Goal: Transaction & Acquisition: Obtain resource

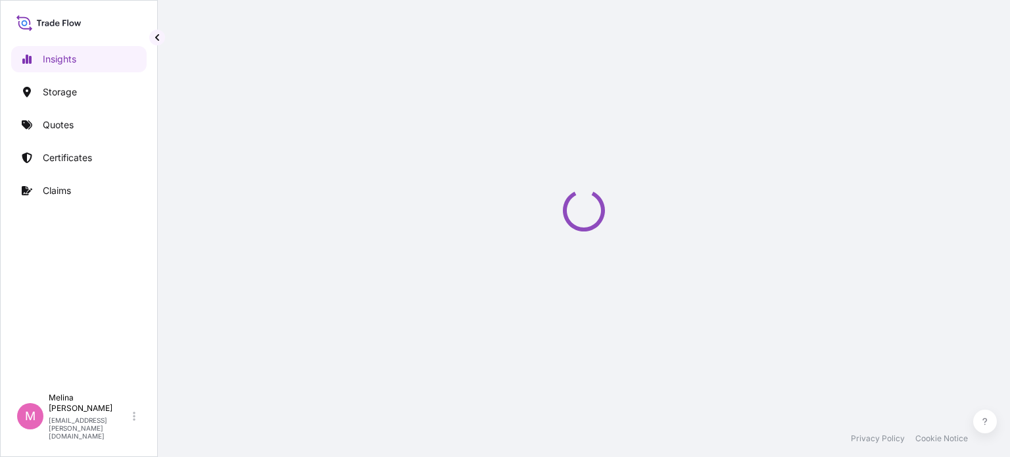
select select "2025"
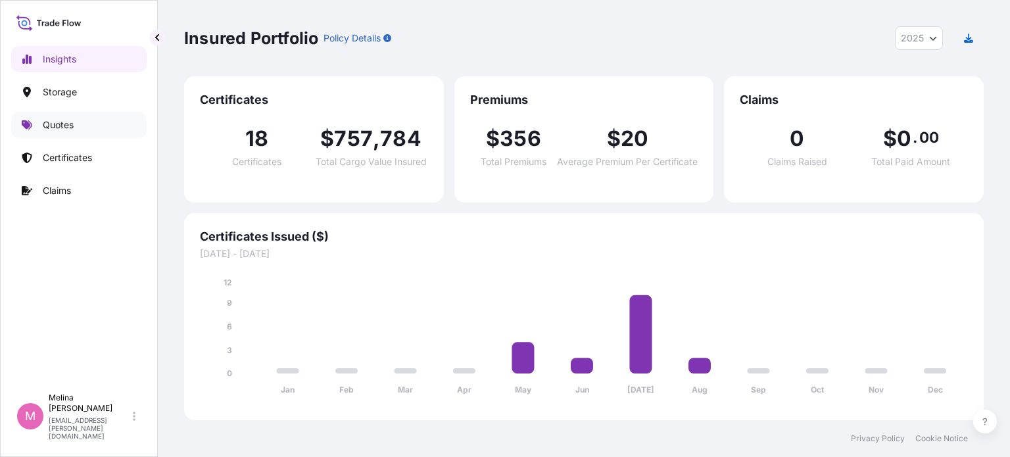
click at [68, 124] on p "Quotes" at bounding box center [58, 124] width 31 height 13
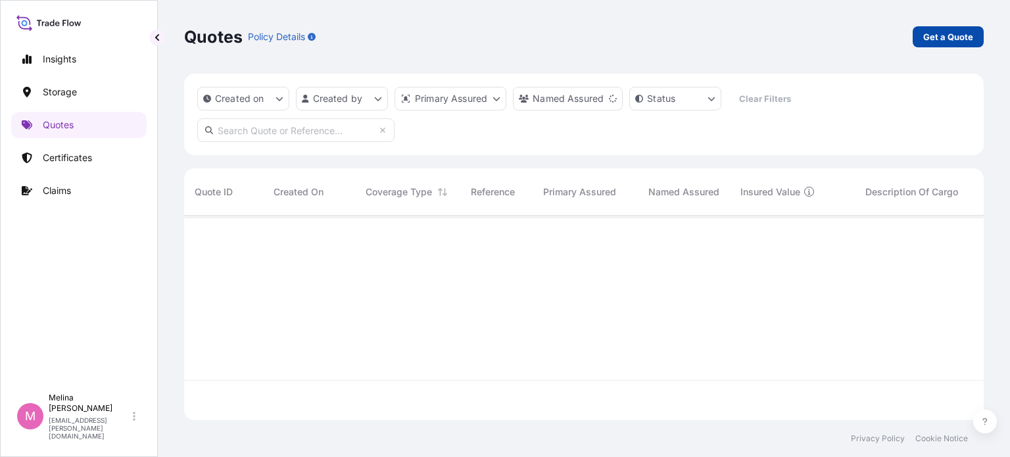
scroll to position [242, 789]
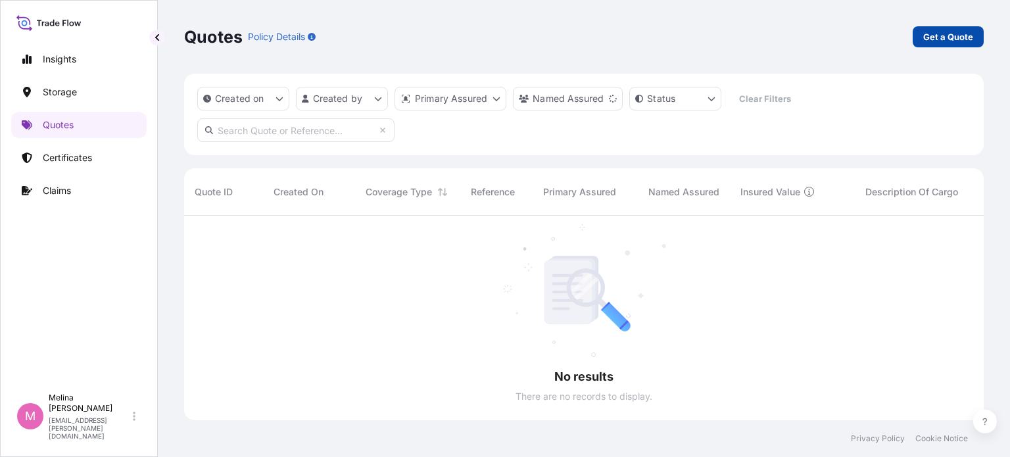
click at [935, 39] on p "Get a Quote" at bounding box center [948, 36] width 50 height 13
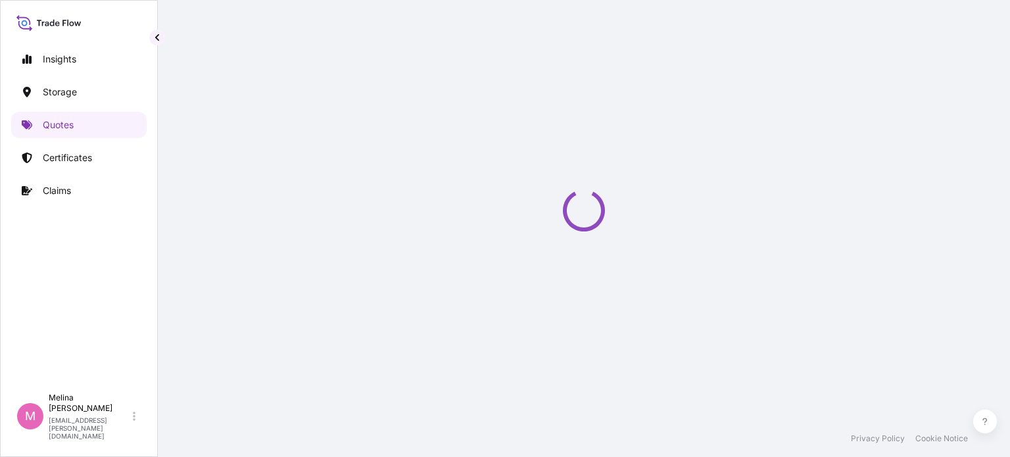
select select "Water"
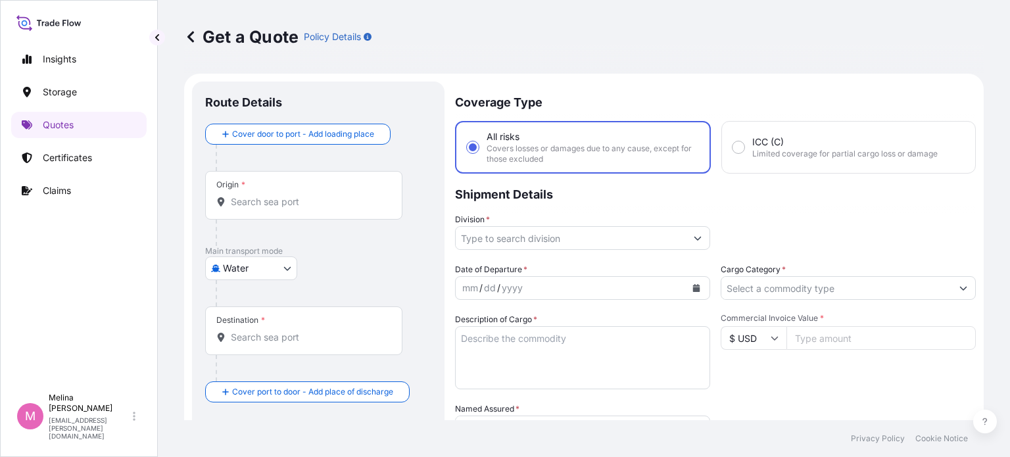
scroll to position [21, 0]
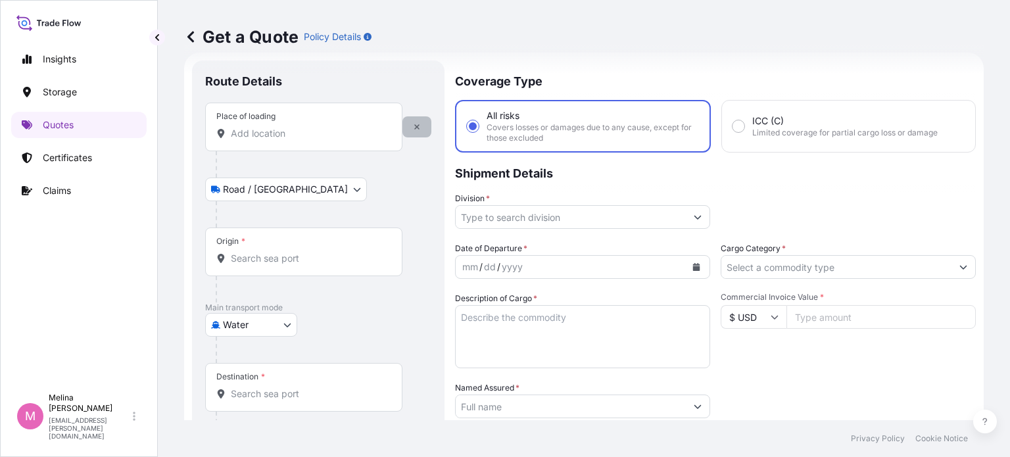
click at [411, 125] on button "button" at bounding box center [416, 126] width 29 height 21
click at [257, 134] on input "Place of loading" at bounding box center [308, 133] width 155 height 13
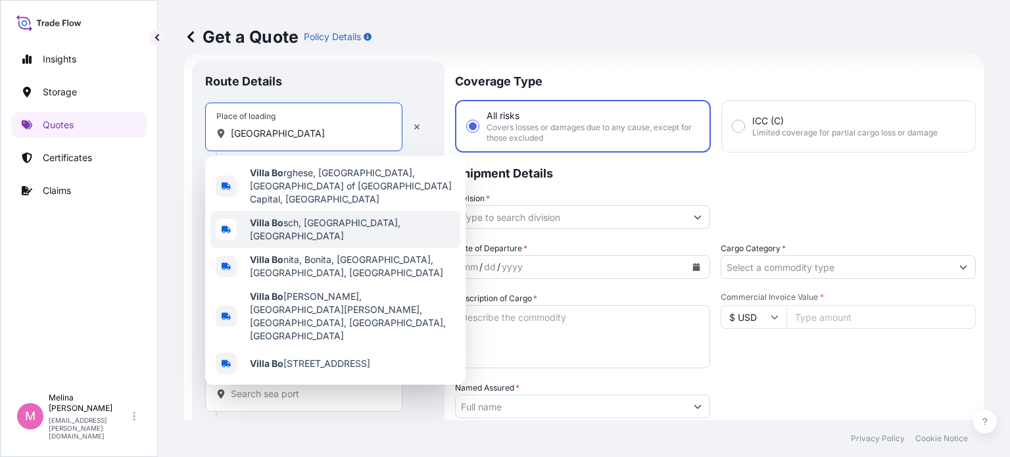
click at [324, 220] on div "Villa Bo sch, Buenos Aires Province, Argentina" at bounding box center [335, 229] width 250 height 37
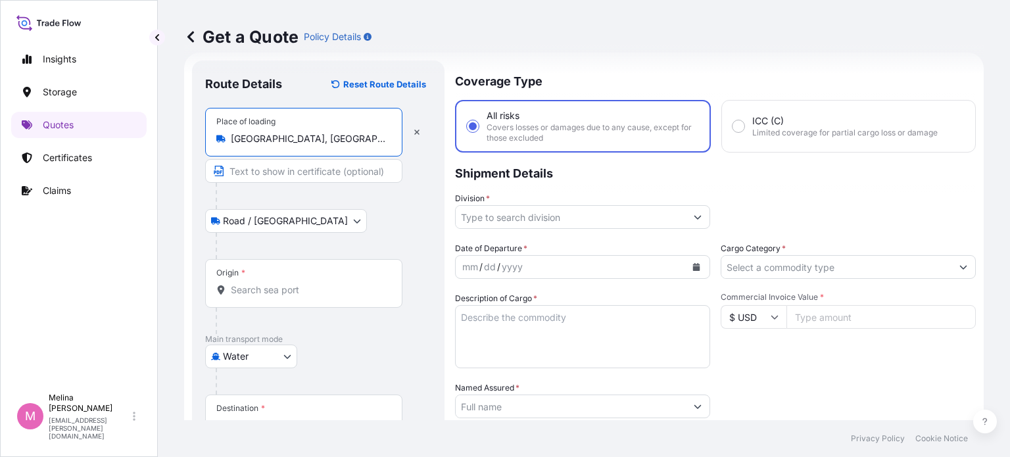
scroll to position [152, 0]
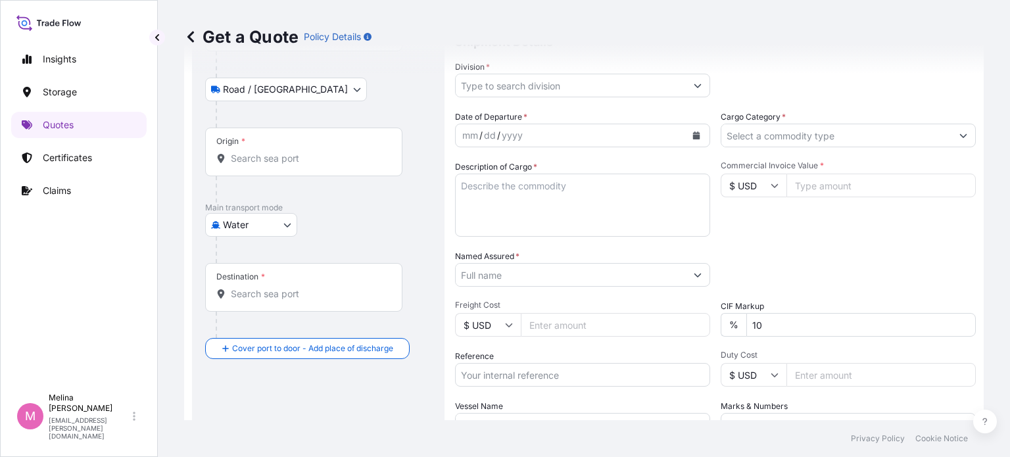
type input "Villa Bosch, Buenos Aires Province, Argentina"
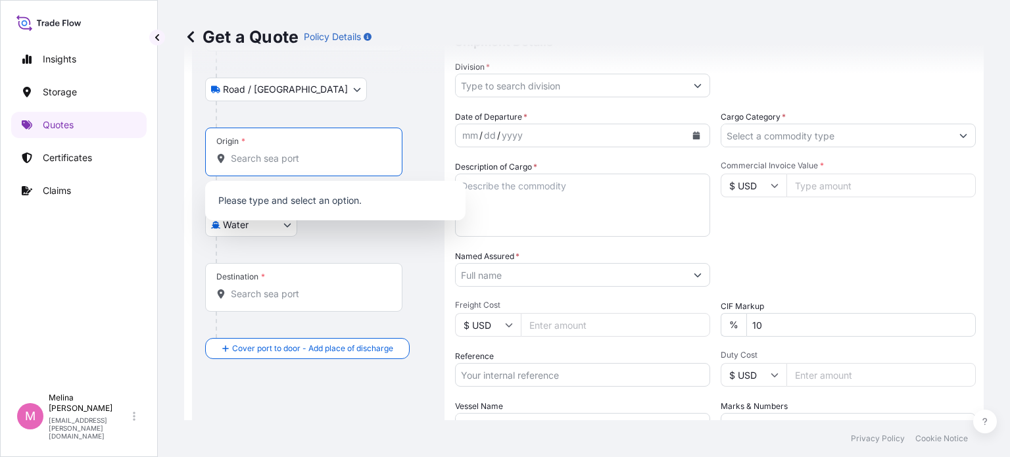
click at [244, 157] on input "Origin *" at bounding box center [308, 158] width 155 height 13
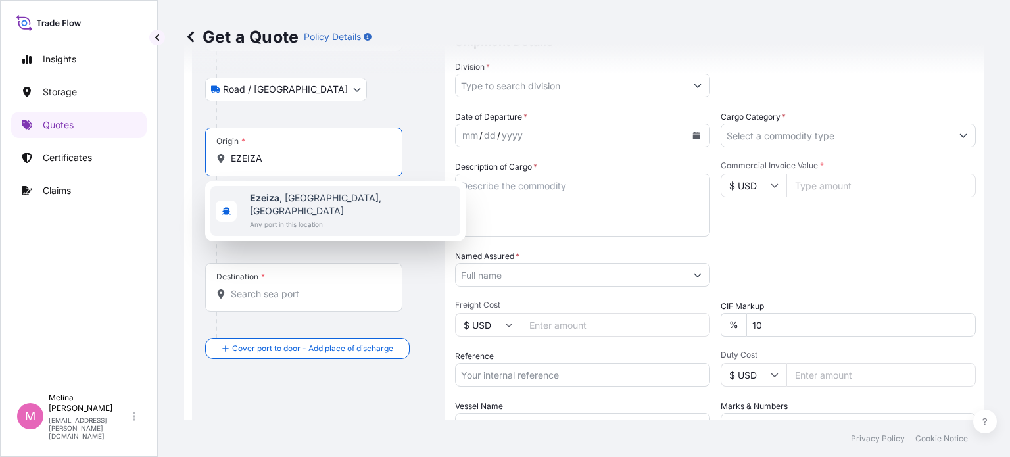
click at [281, 203] on span "Ezeiza , Buenos Aires Province, Argentina" at bounding box center [352, 204] width 205 height 26
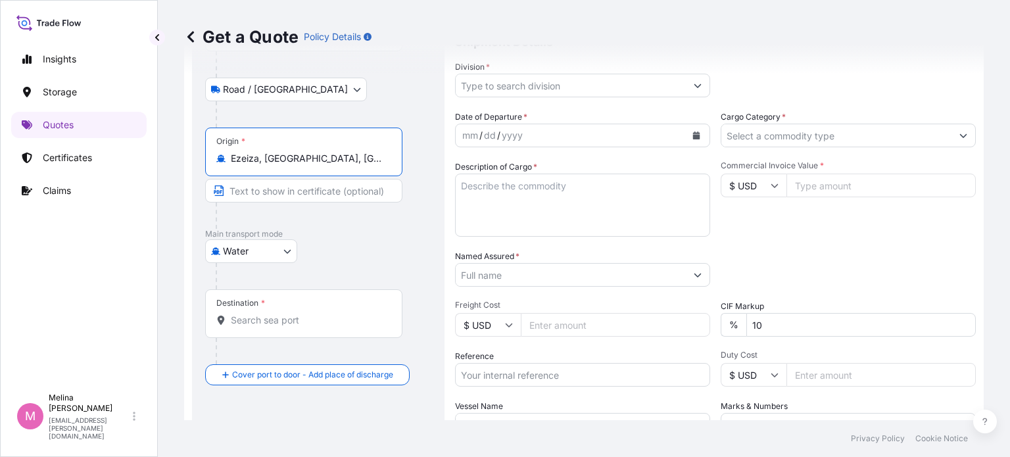
type input "Ezeiza, Buenos Aires Province, Argentina"
click at [263, 249] on body "1 option available. Insights Storage Quotes Certificates Claims M Melina Rodrig…" at bounding box center [505, 228] width 1010 height 457
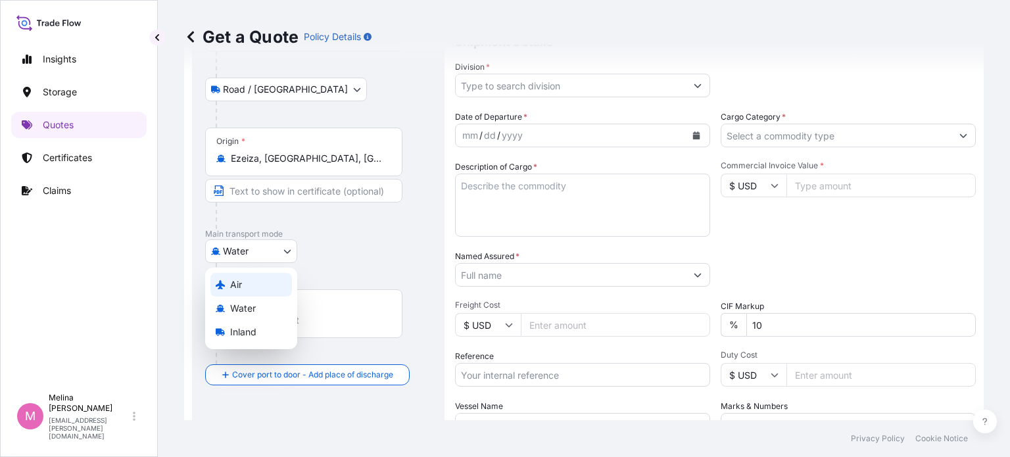
click at [258, 279] on div "Air" at bounding box center [250, 285] width 81 height 24
select select "Air"
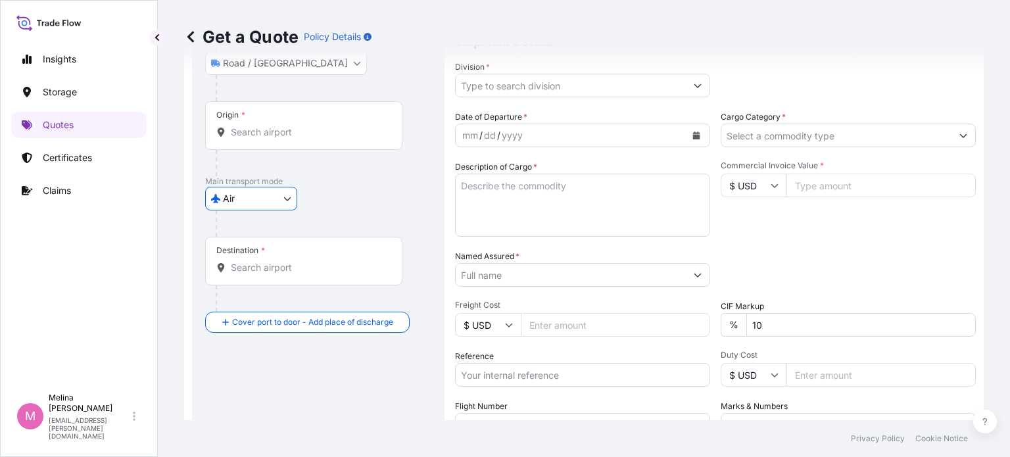
scroll to position [87, 0]
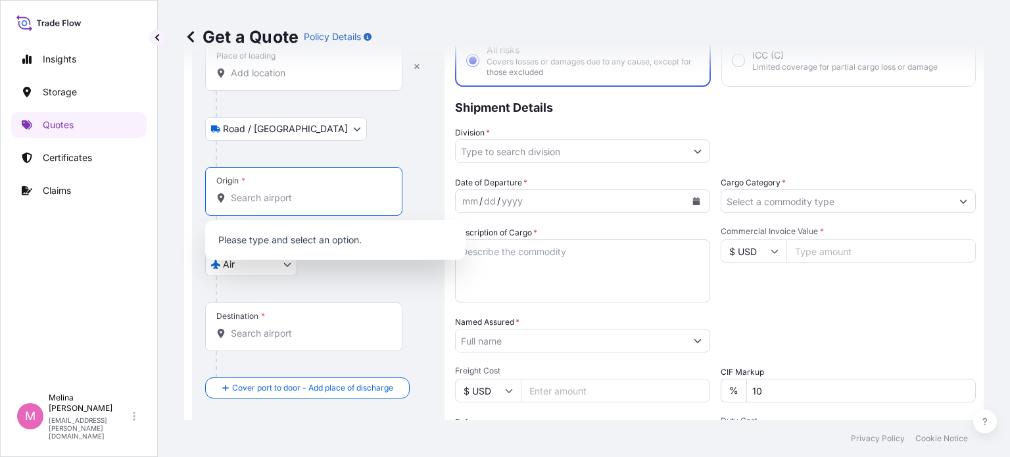
click at [276, 202] on input "Origin *" at bounding box center [308, 197] width 155 height 13
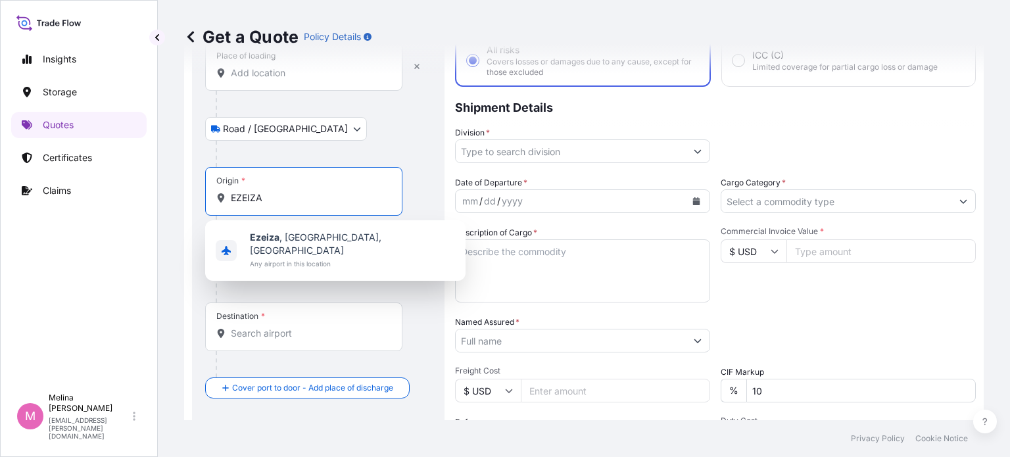
scroll to position [0, 0]
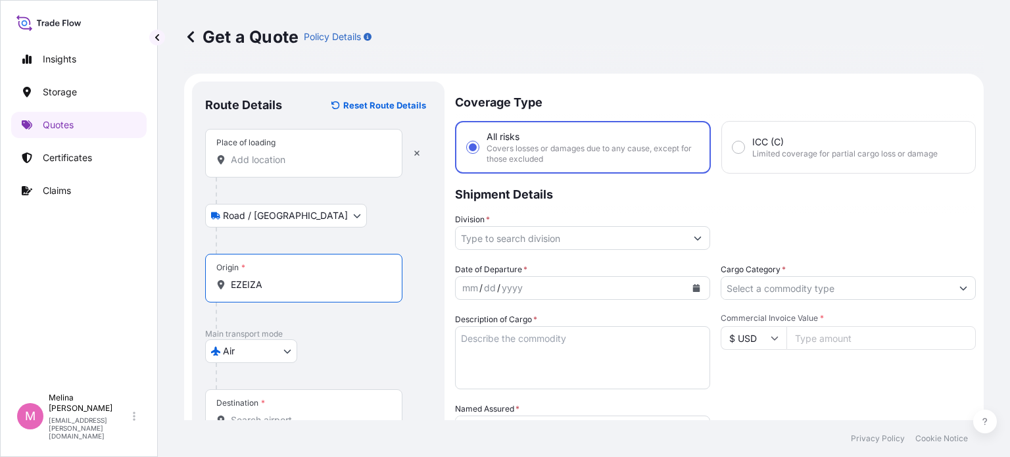
type input "EZEIZA"
drag, startPoint x: 290, startPoint y: 291, endPoint x: 197, endPoint y: 283, distance: 93.1
click at [198, 284] on div "Route Details Reset Route Details Place of loading Road / Inland Road / Inland …" at bounding box center [318, 383] width 252 height 605
click at [242, 281] on input "EZEIZA" at bounding box center [308, 284] width 155 height 13
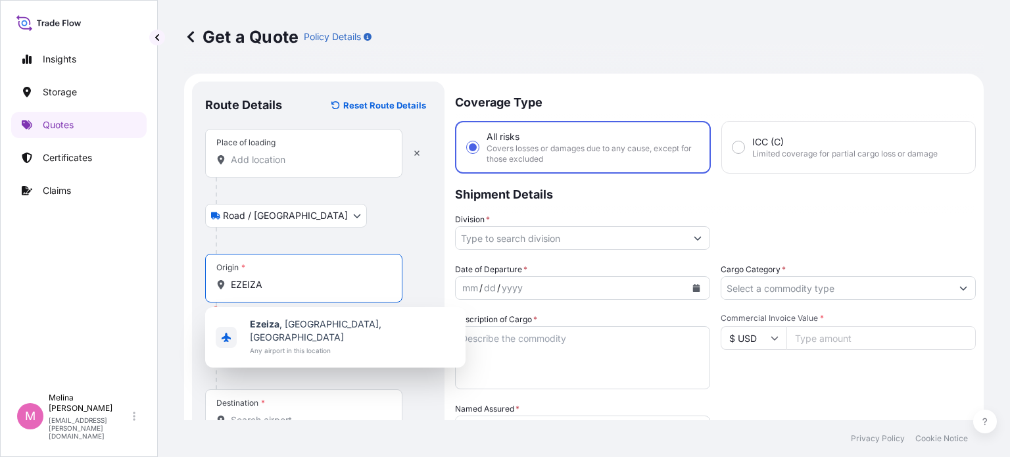
click at [239, 279] on input "EZEIZA" at bounding box center [308, 284] width 155 height 13
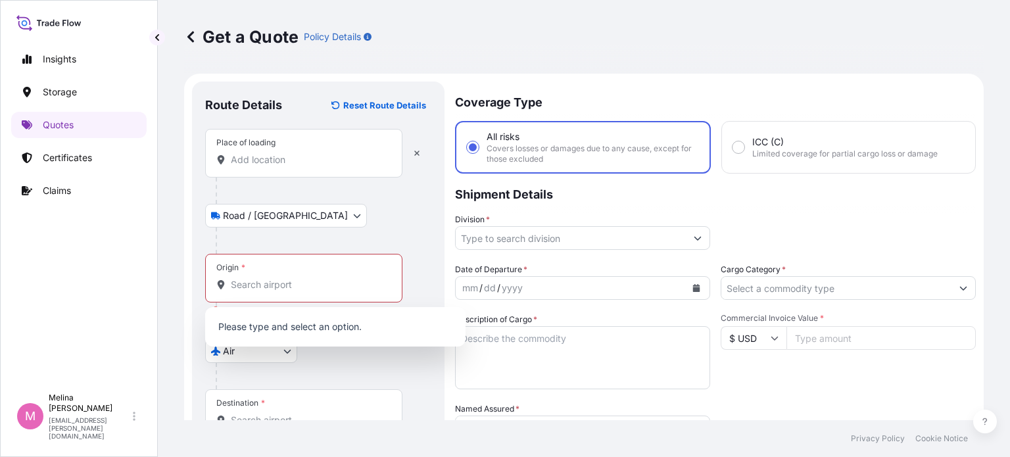
click at [431, 243] on div "Route Details Reset Route Details Place of loading Road / Inland Road / Inland …" at bounding box center [318, 383] width 252 height 605
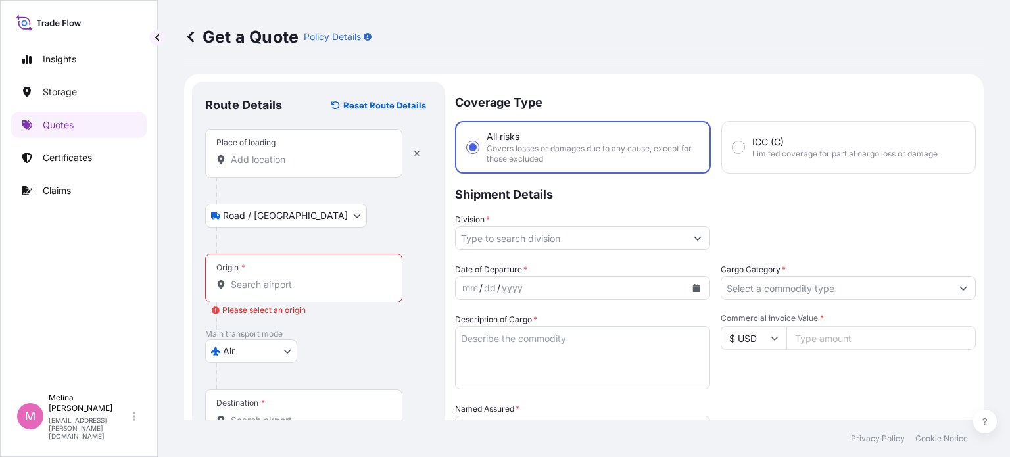
click at [247, 156] on input "Place of loading" at bounding box center [308, 159] width 155 height 13
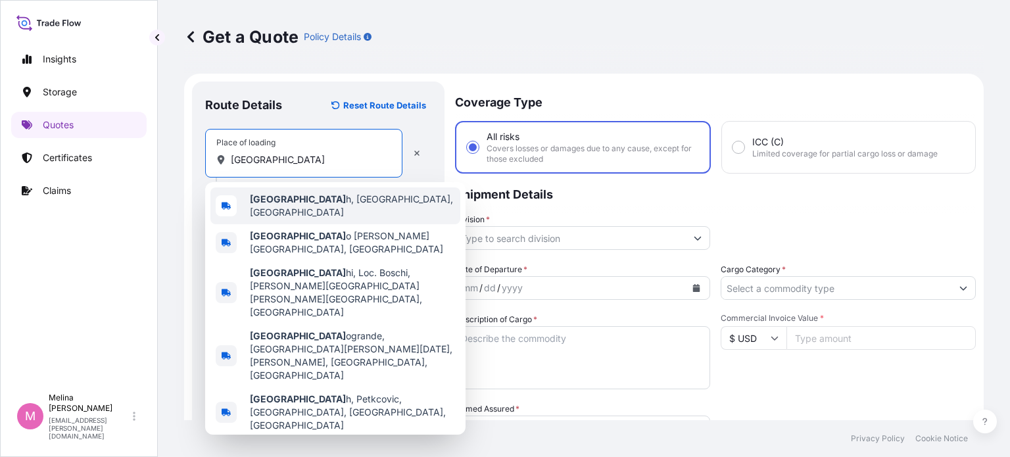
click at [292, 204] on b "Villa Bosc" at bounding box center [298, 198] width 96 height 11
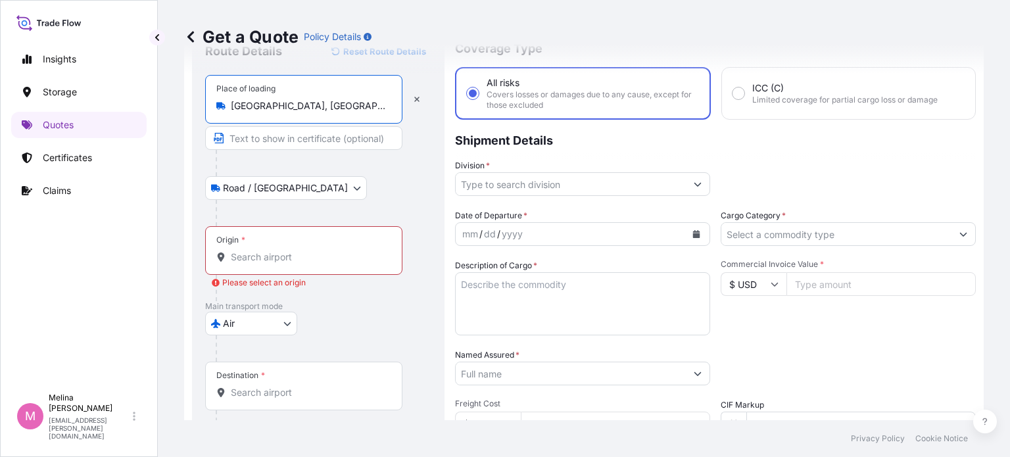
scroll to position [131, 0]
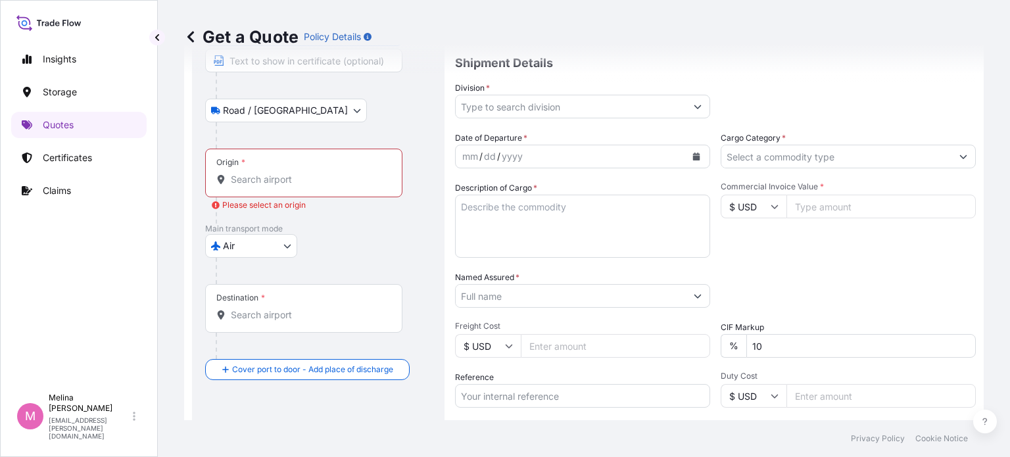
type input "Villa Bosch, Buenos Aires Province, Argentina"
click at [260, 183] on input "Origin * Please select an origin" at bounding box center [308, 179] width 155 height 13
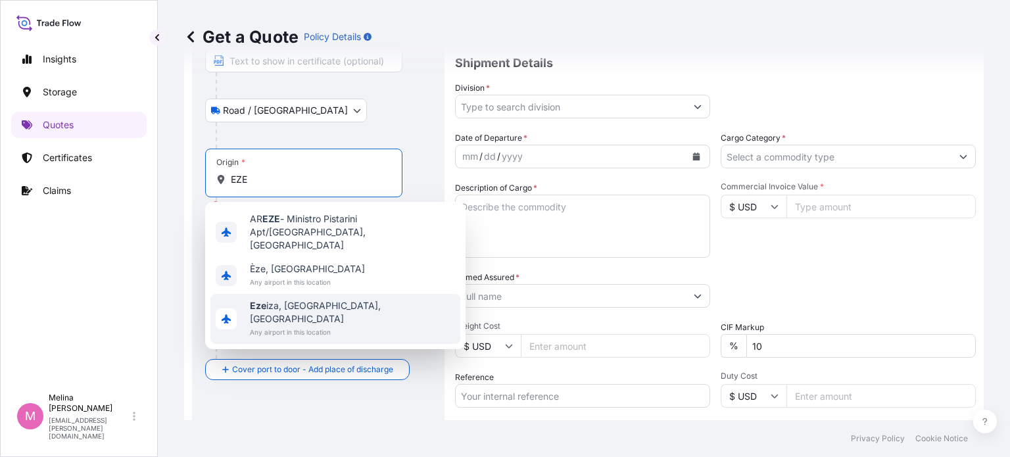
click at [308, 299] on span "Eze iza, Buenos Aires Province, Argentina" at bounding box center [352, 312] width 205 height 26
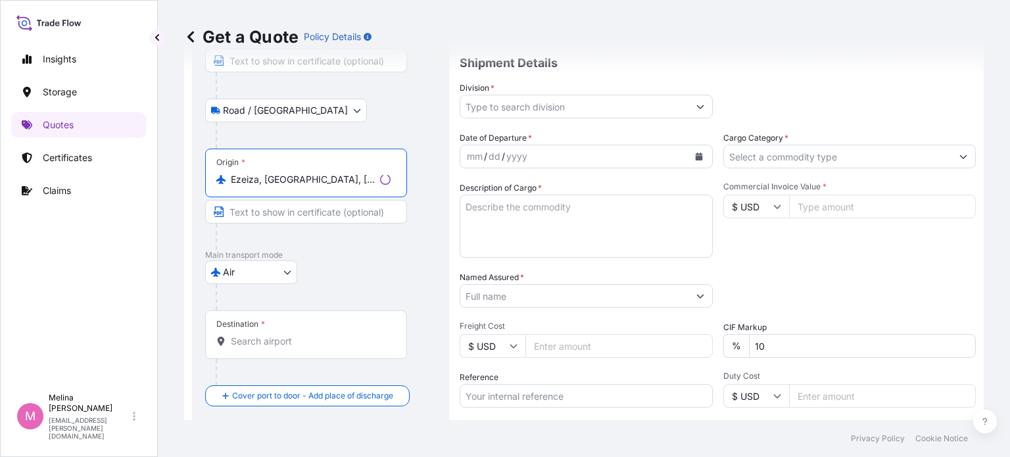
scroll to position [197, 0]
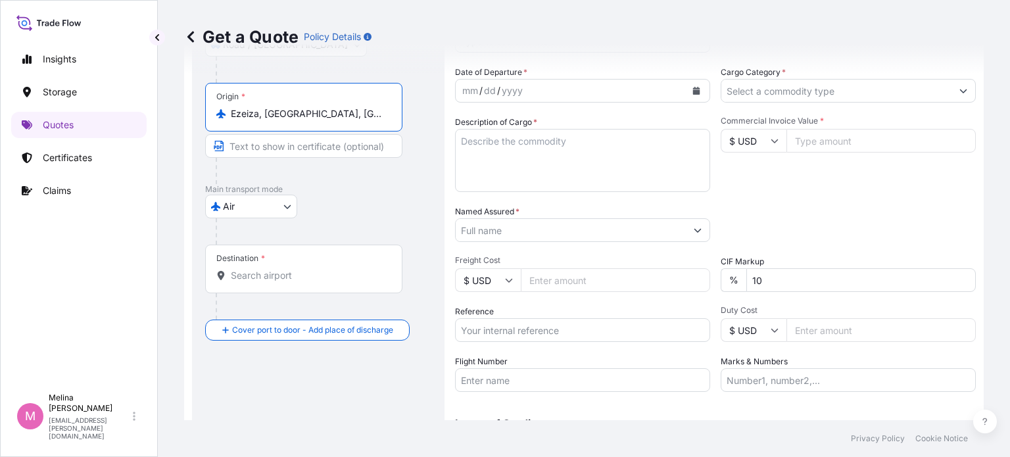
type input "Ezeiza, Buenos Aires Province, Argentina"
click at [268, 279] on input "Destination *" at bounding box center [308, 275] width 155 height 13
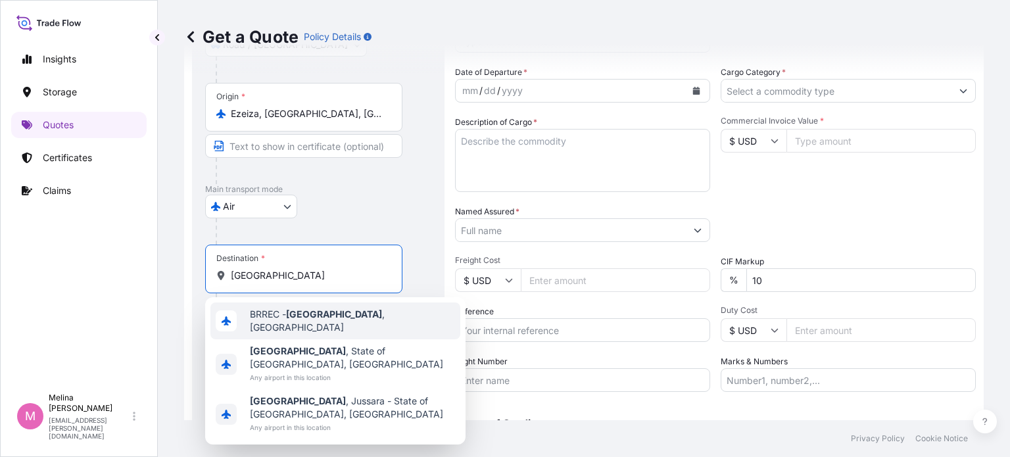
click at [418, 234] on body "Insights Storage Quotes Certificates Claims M Melina Rodriguez melina.rodriguez…" at bounding box center [505, 228] width 1010 height 457
click at [342, 317] on span "BRREC - Recife , Brazil" at bounding box center [352, 321] width 205 height 26
type input "BRREC - Recife, Brazil"
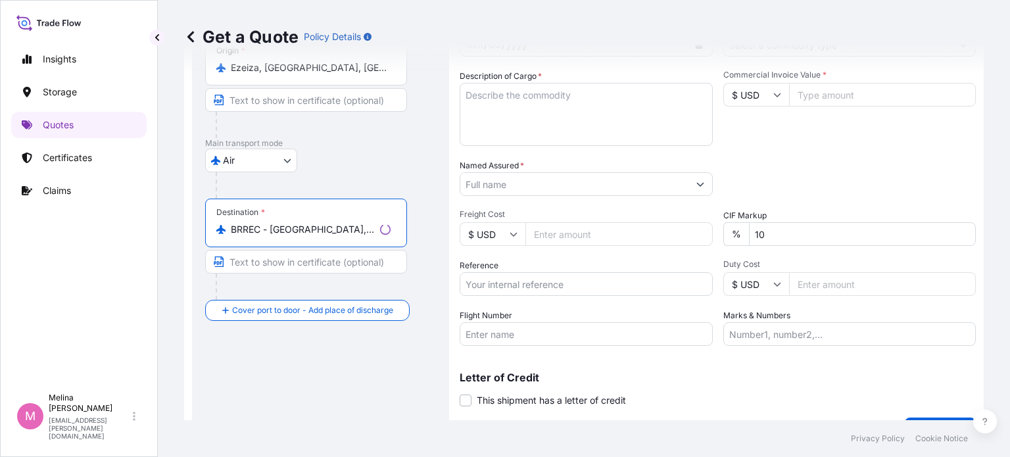
scroll to position [263, 0]
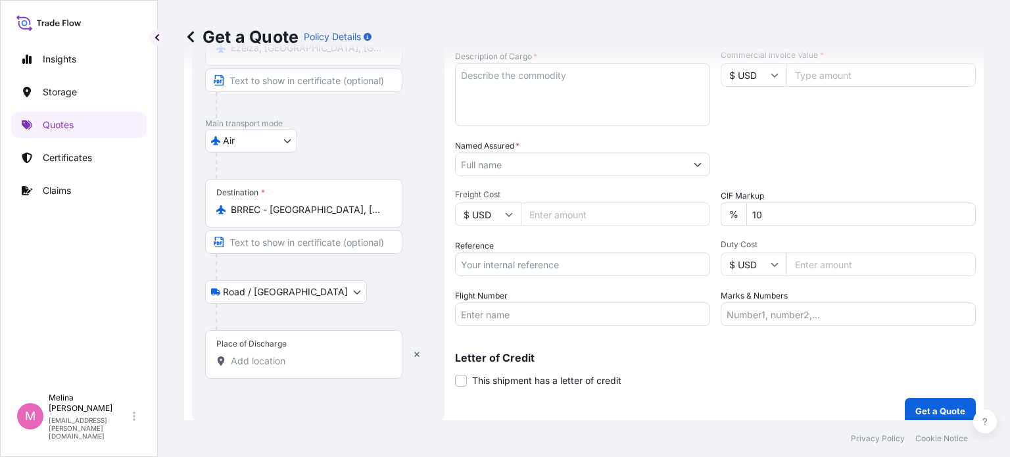
click at [292, 360] on input "Place of Discharge" at bounding box center [308, 360] width 155 height 13
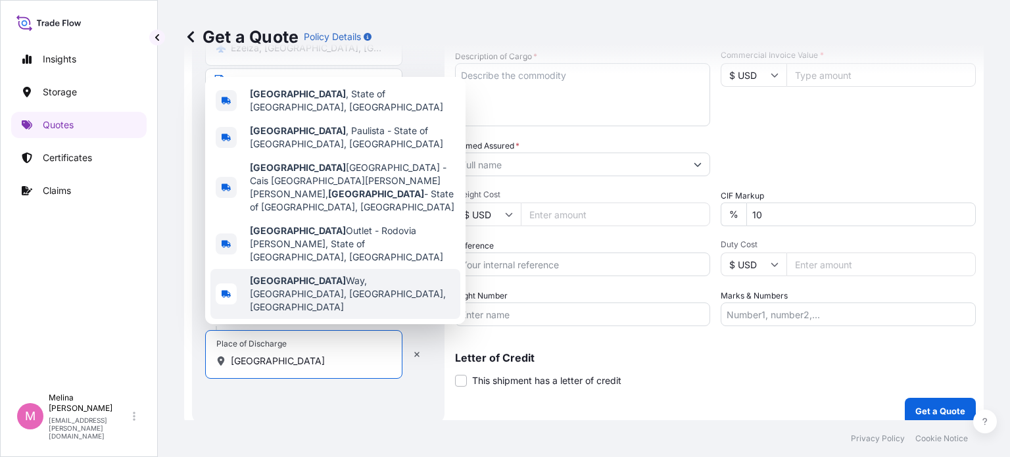
drag, startPoint x: 297, startPoint y: 356, endPoint x: 233, endPoint y: 360, distance: 63.9
click at [233, 360] on input "RECIFE" at bounding box center [308, 360] width 155 height 13
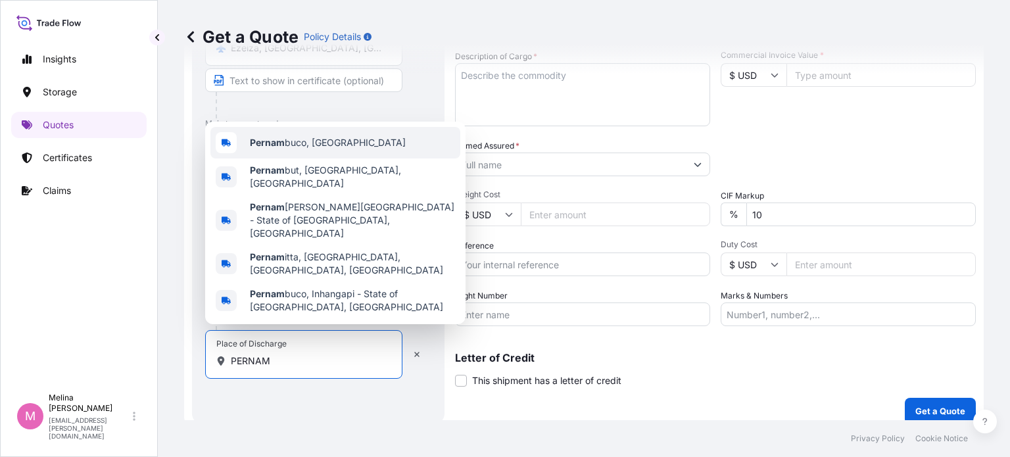
click at [269, 148] on b "Pernam" at bounding box center [267, 142] width 35 height 11
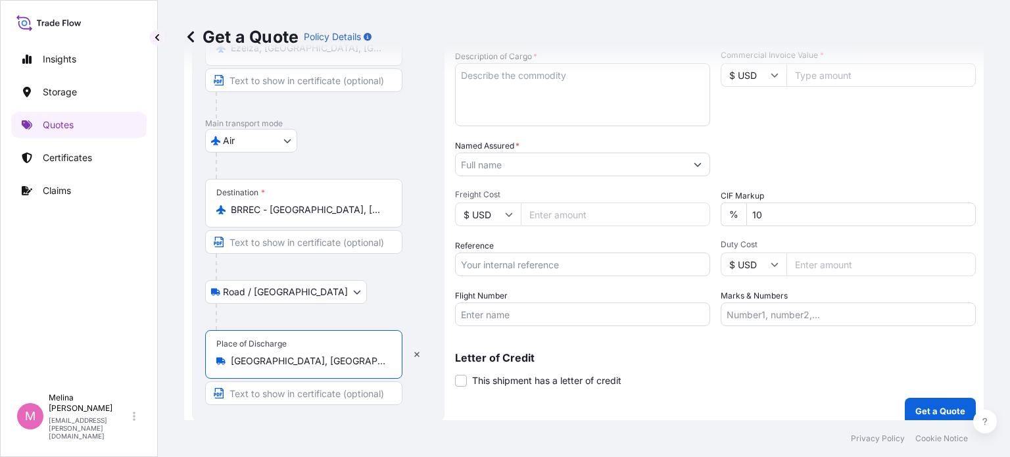
type input "Pernambuco, Brazil"
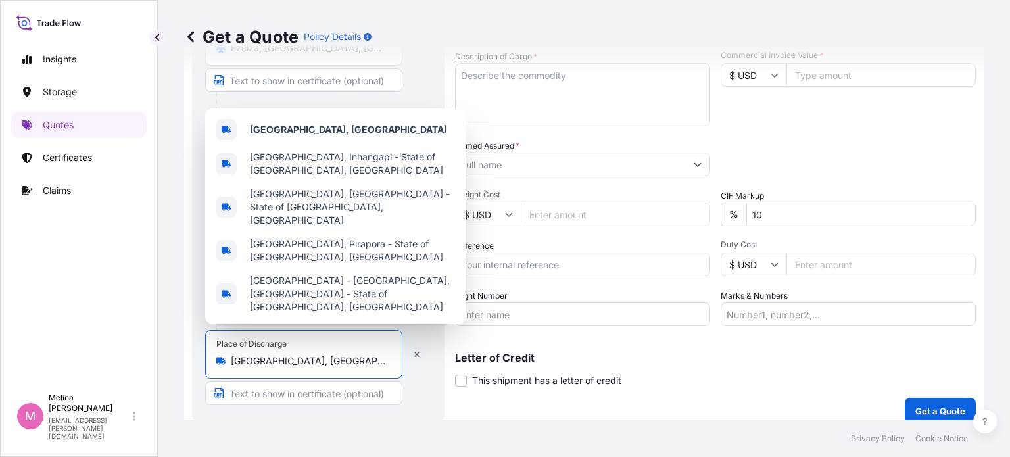
click at [317, 422] on footer "Privacy Policy Cookie Notice" at bounding box center [584, 438] width 852 height 37
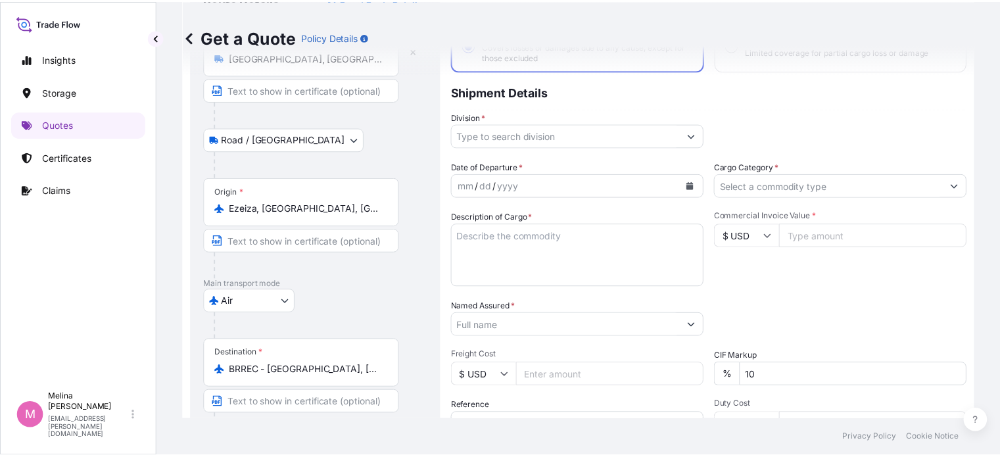
scroll to position [0, 0]
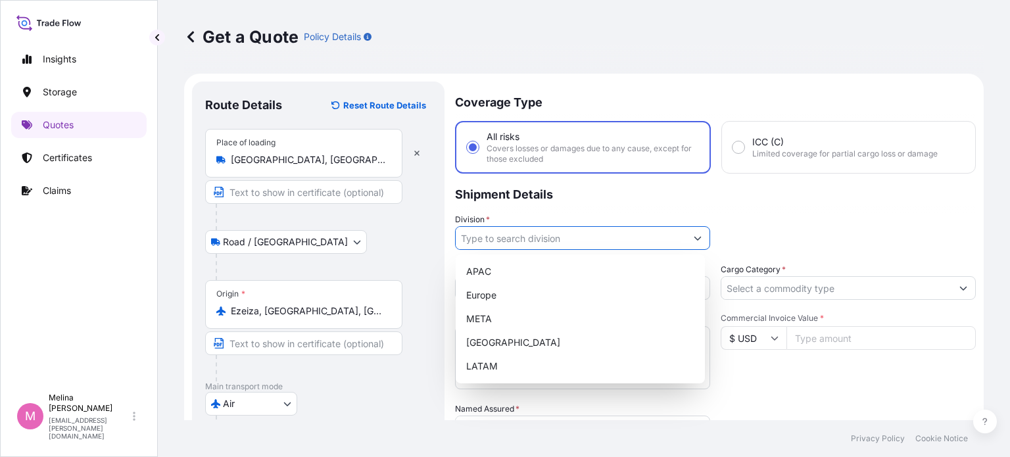
click at [513, 233] on input "Division *" at bounding box center [570, 238] width 230 height 24
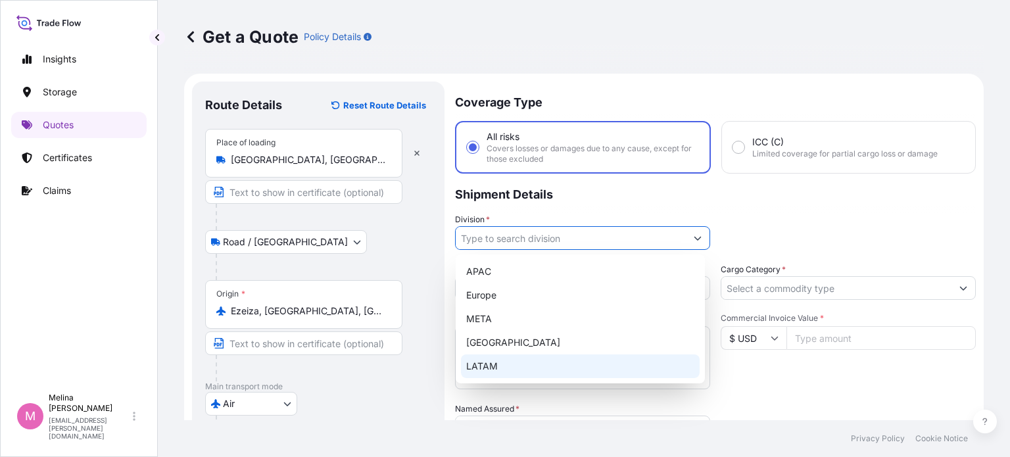
click at [492, 365] on div "LATAM" at bounding box center [580, 366] width 239 height 24
type input "LATAM"
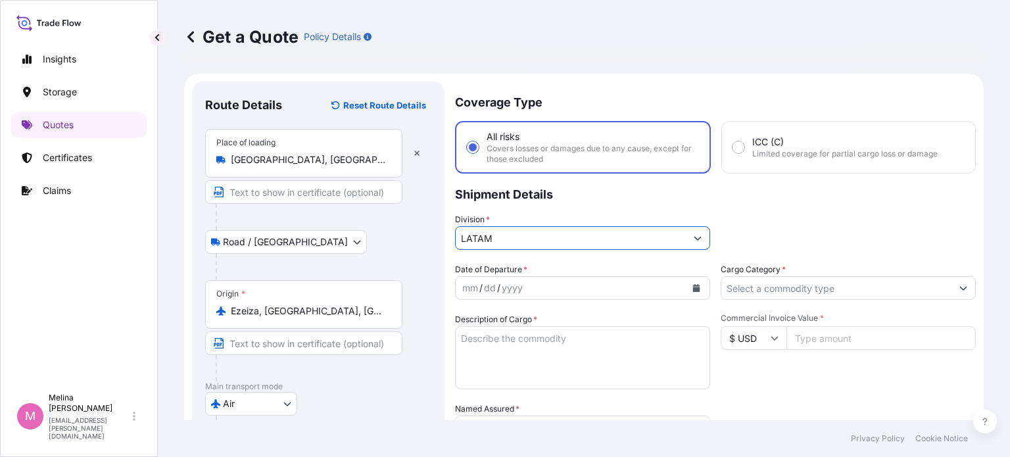
click at [486, 289] on div "dd" at bounding box center [489, 288] width 14 height 16
click at [461, 291] on div "mm" at bounding box center [470, 288] width 18 height 16
click at [461, 286] on div "mm" at bounding box center [470, 288] width 18 height 16
click at [692, 289] on icon "Calendar" at bounding box center [696, 288] width 8 height 8
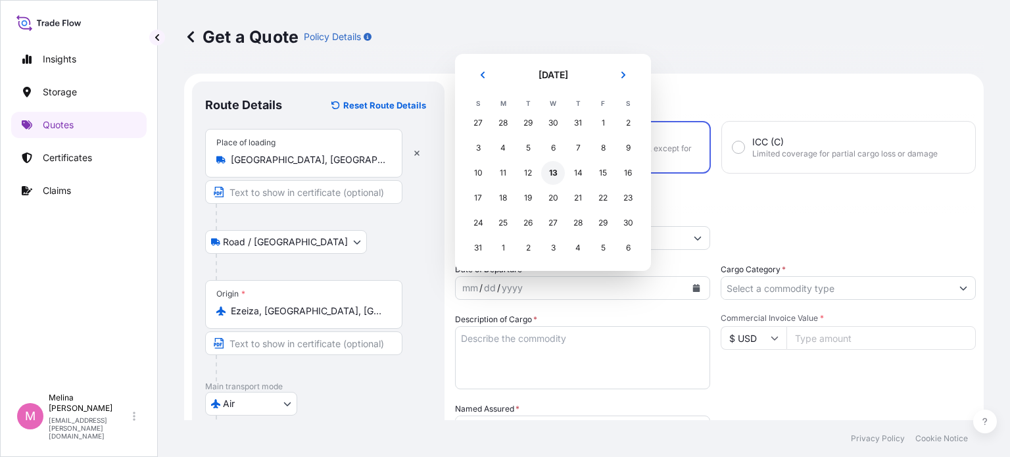
click at [557, 175] on div "13" at bounding box center [553, 173] width 24 height 24
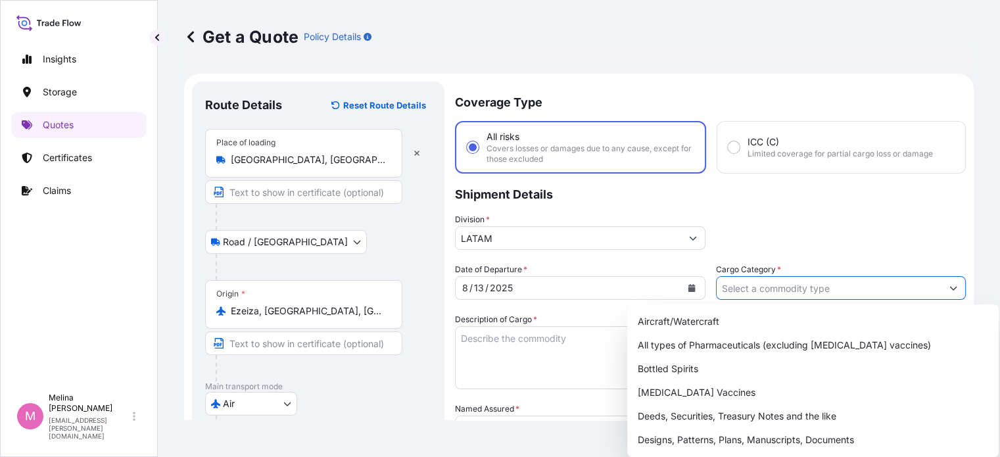
click at [951, 291] on button "Show suggestions" at bounding box center [953, 288] width 24 height 24
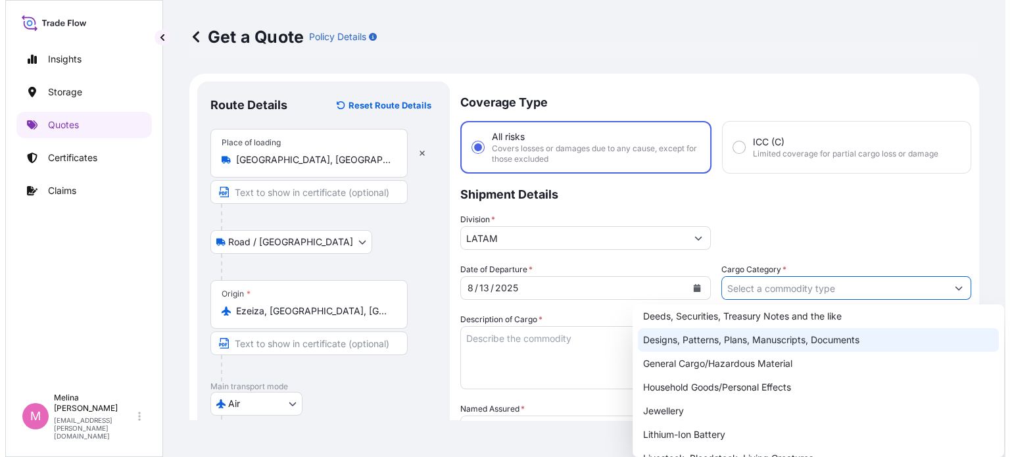
scroll to position [131, 0]
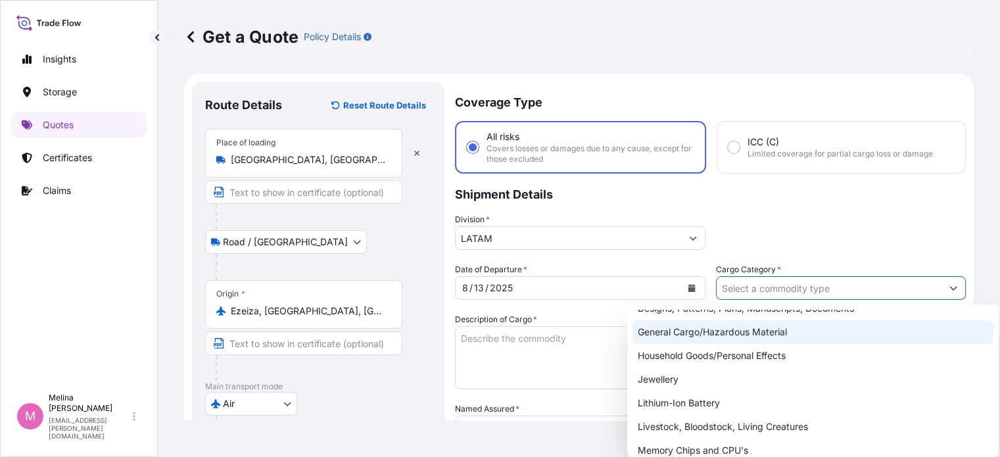
click at [705, 333] on div "General Cargo/Hazardous Material" at bounding box center [812, 332] width 361 height 24
type input "General Cargo/Hazardous Material"
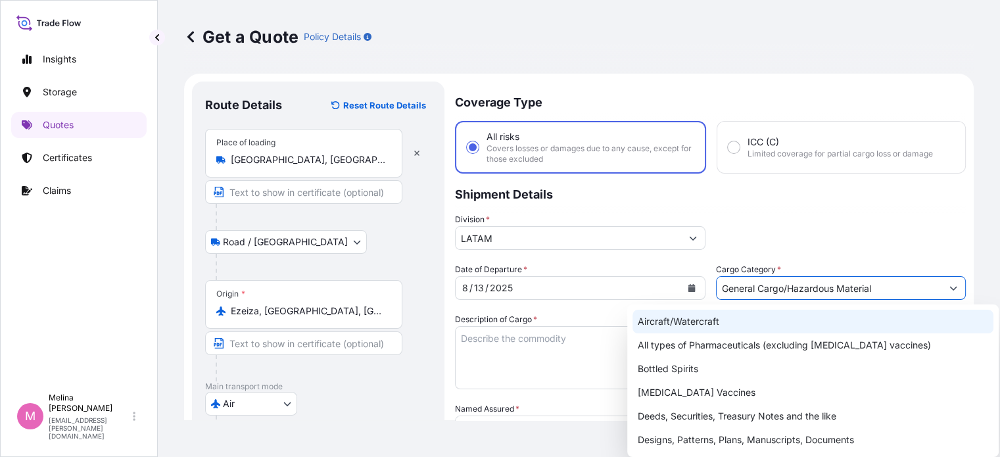
click at [926, 210] on p "Shipment Details" at bounding box center [710, 193] width 511 height 39
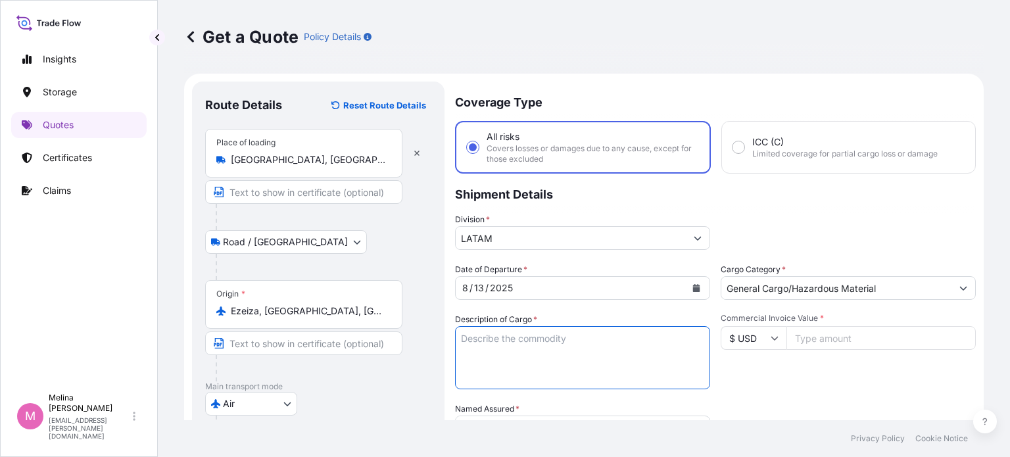
click at [523, 341] on textarea "Description of Cargo *" at bounding box center [582, 357] width 255 height 63
type textarea "CABLES"
click at [799, 336] on input "Commercial Invoice Value *" at bounding box center [880, 338] width 189 height 24
type input "32"
type input "32.34"
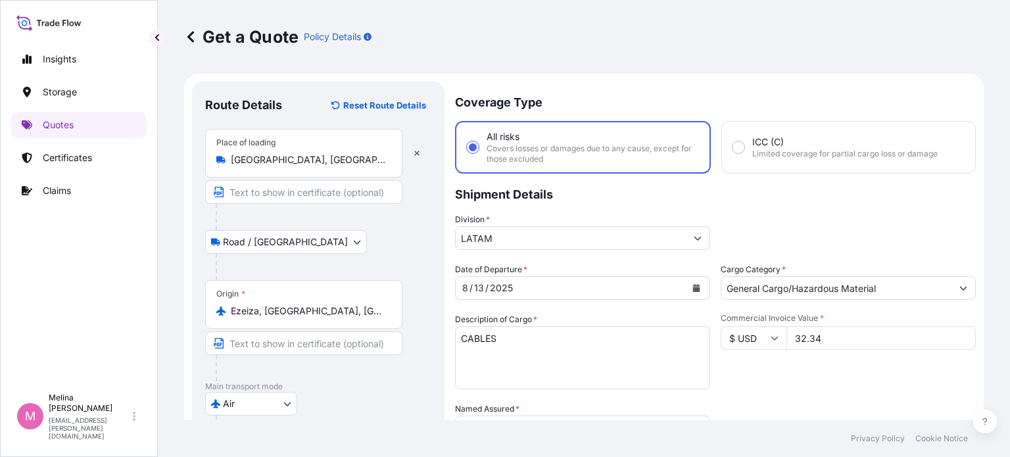
click at [898, 368] on div "Commercial Invoice Value * $ USD 32.34" at bounding box center [847, 351] width 255 height 76
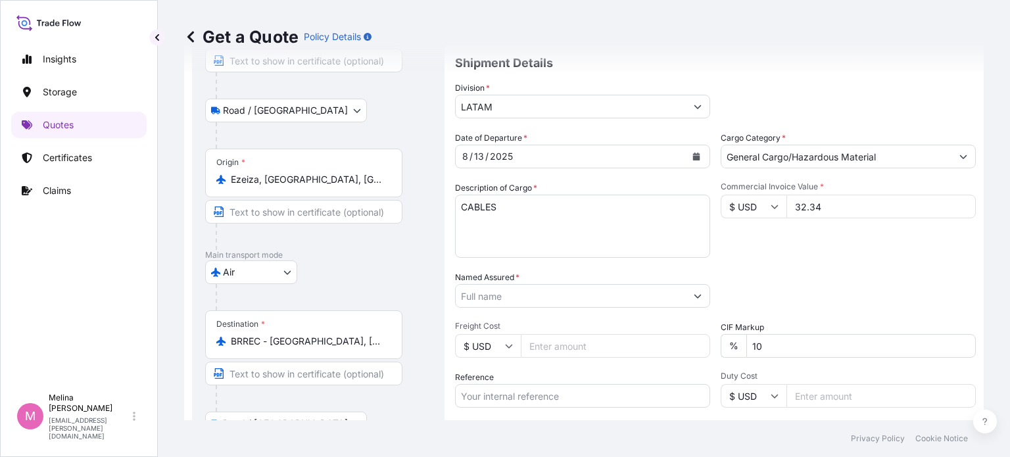
click at [791, 246] on div "Commercial Invoice Value * $ USD 32.34" at bounding box center [847, 219] width 255 height 76
click at [576, 346] on input "Freight Cost" at bounding box center [615, 346] width 189 height 24
drag, startPoint x: 855, startPoint y: 354, endPoint x: 740, endPoint y: 356, distance: 115.0
click at [746, 356] on input "10" at bounding box center [860, 346] width 229 height 24
type input "0"
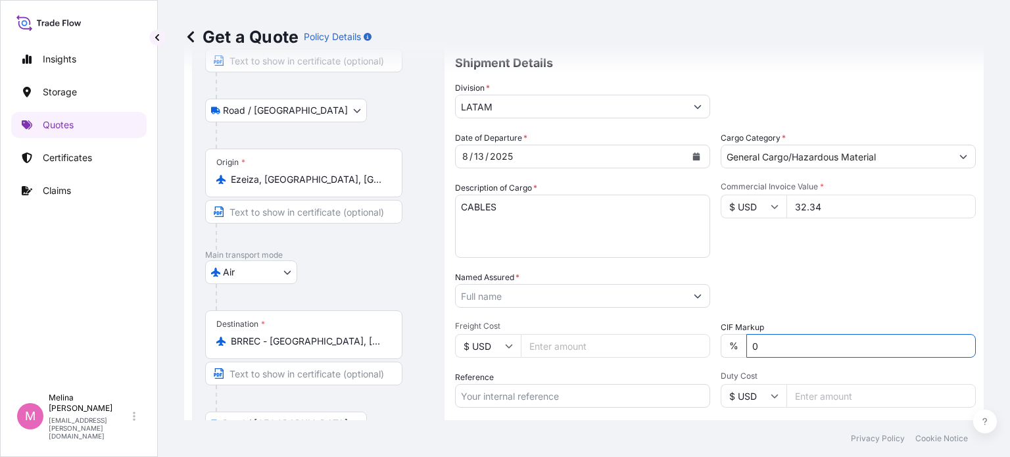
click at [617, 348] on input "Freight Cost" at bounding box center [615, 346] width 189 height 24
type input "745"
click at [816, 286] on div "Packing Category Type to search a container mode Please select a primary mode o…" at bounding box center [847, 289] width 255 height 37
click at [774, 280] on div "Packing Category Type to search a container mode Please select a primary mode o…" at bounding box center [847, 289] width 255 height 37
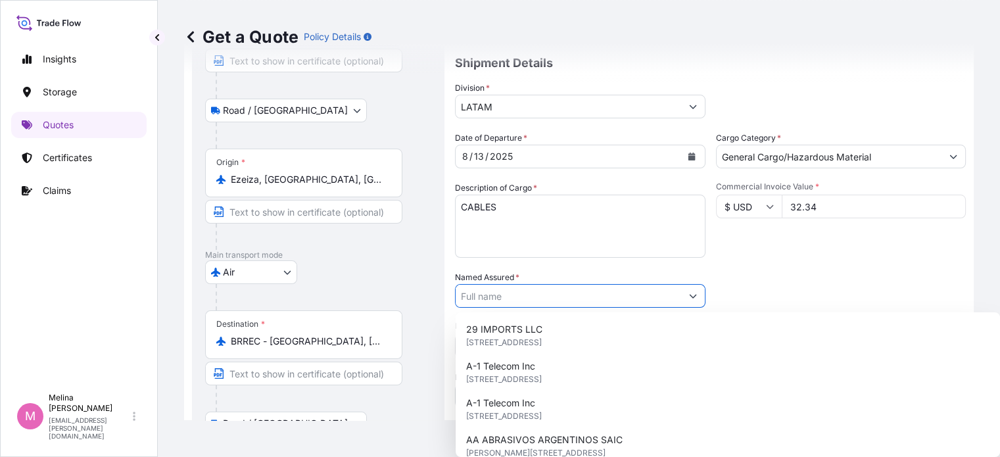
click at [693, 294] on button "Show suggestions" at bounding box center [693, 296] width 24 height 24
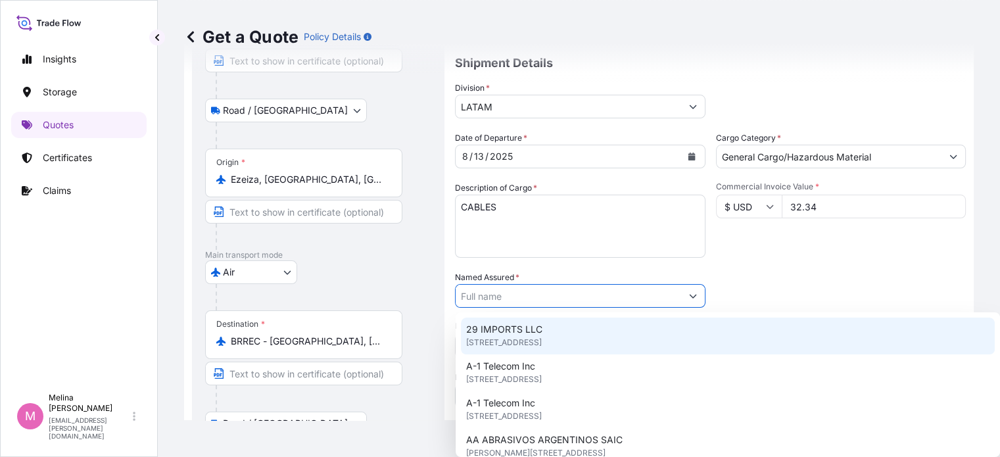
paste input "https://wtwtradeflow.com/login?gcid=1099788"
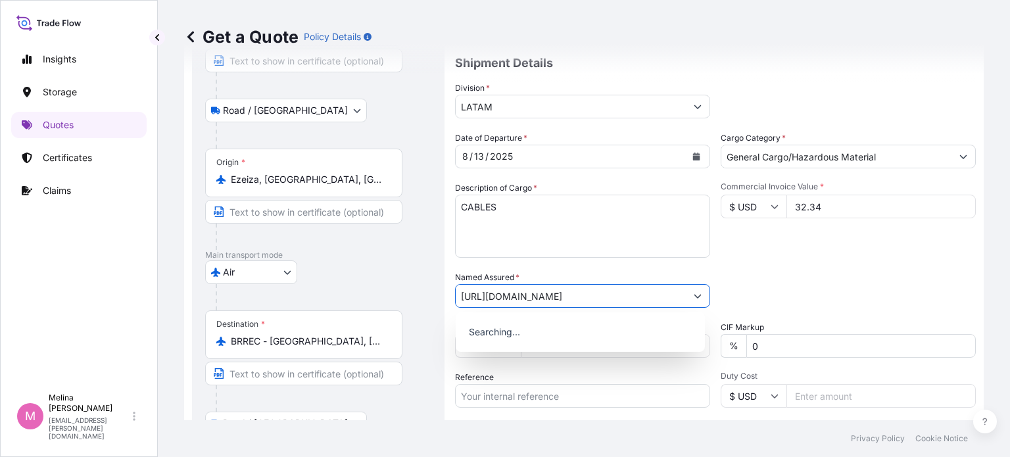
drag, startPoint x: 664, startPoint y: 294, endPoint x: 388, endPoint y: 289, distance: 276.1
click at [388, 289] on form "Route Details Reset Route Details Place of loading Villa Bosch, Buenos Aires Pr…" at bounding box center [583, 252] width 799 height 621
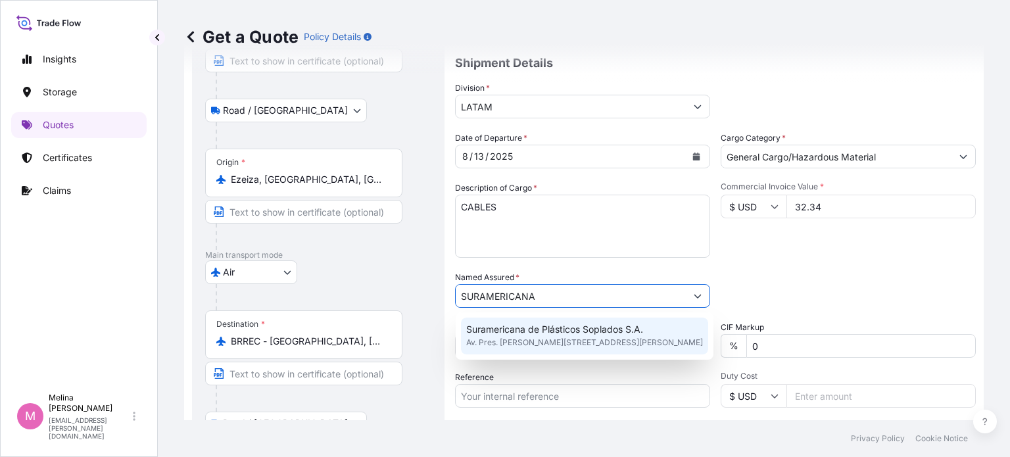
click at [531, 338] on span "Av. Pres. Perón 1001, B1707, Villa Sarmiento, Argentina" at bounding box center [584, 342] width 237 height 13
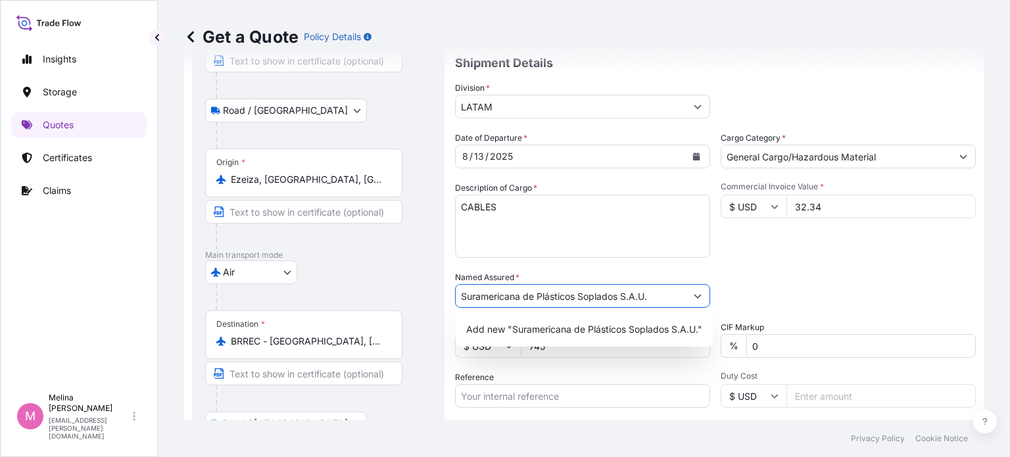
type input "Suramericana de Plásticos Soplados S.A.U."
click at [802, 258] on div "Date of Departure * 8 / 13 / 2025 Cargo Category * General Cargo/Hazardous Mate…" at bounding box center [715, 294] width 521 height 326
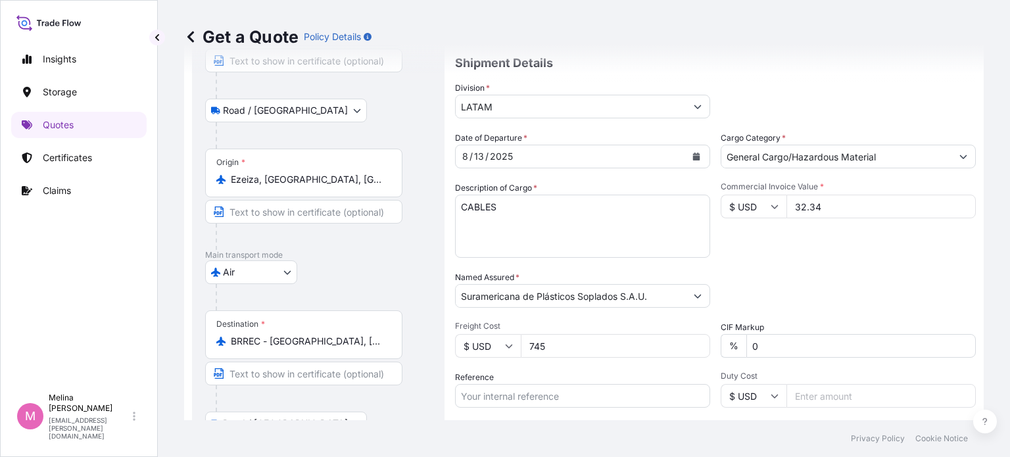
click at [659, 291] on input "Suramericana de Plásticos Soplados S.A.U." at bounding box center [570, 296] width 230 height 24
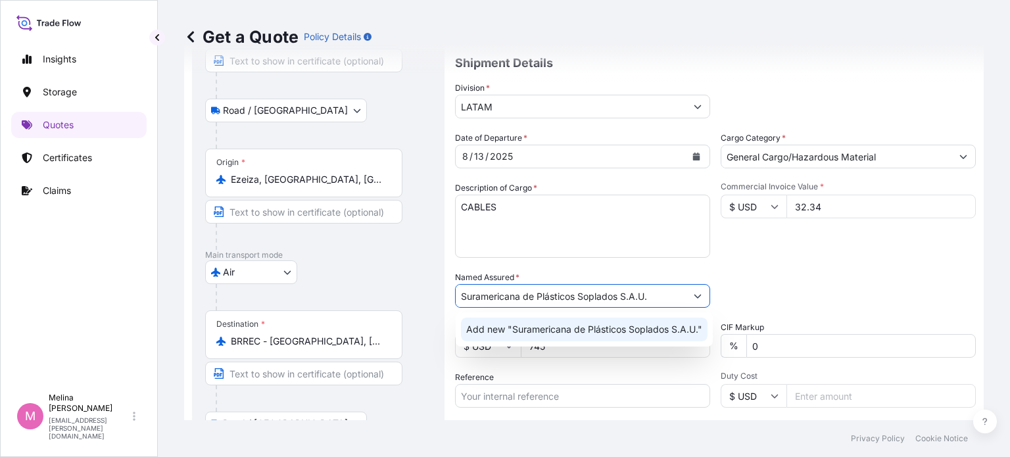
click at [625, 336] on div "Add new "Suramericana de Plásticos Soplados S.A.U."" at bounding box center [584, 329] width 246 height 24
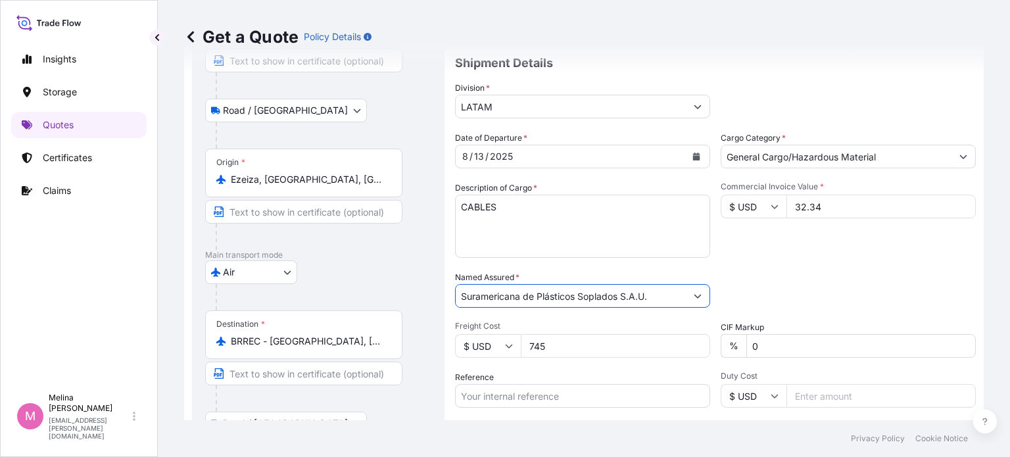
click at [802, 281] on div "Packing Category Type to search a container mode Please select a primary mode o…" at bounding box center [847, 289] width 255 height 37
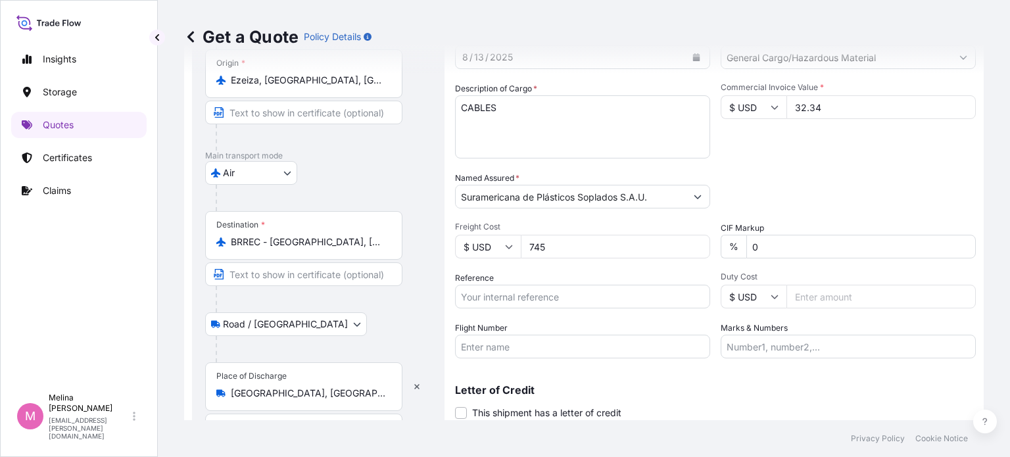
scroll to position [263, 0]
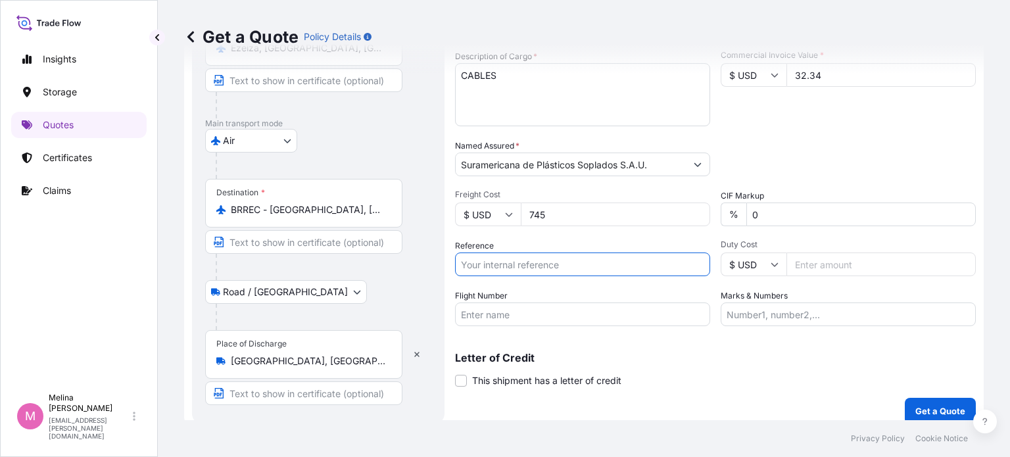
click at [529, 268] on input "Reference" at bounding box center [582, 264] width 255 height 24
paste input "https://wtwtradeflow.com/login?gcid=1099788"
drag, startPoint x: 681, startPoint y: 269, endPoint x: 474, endPoint y: 266, distance: 207.1
click at [474, 266] on input "CI https://wtwtradeflow.com/login?gcid=1099788" at bounding box center [582, 264] width 255 height 24
type input "CI 0029-00000005, HAWB AR1001007261"
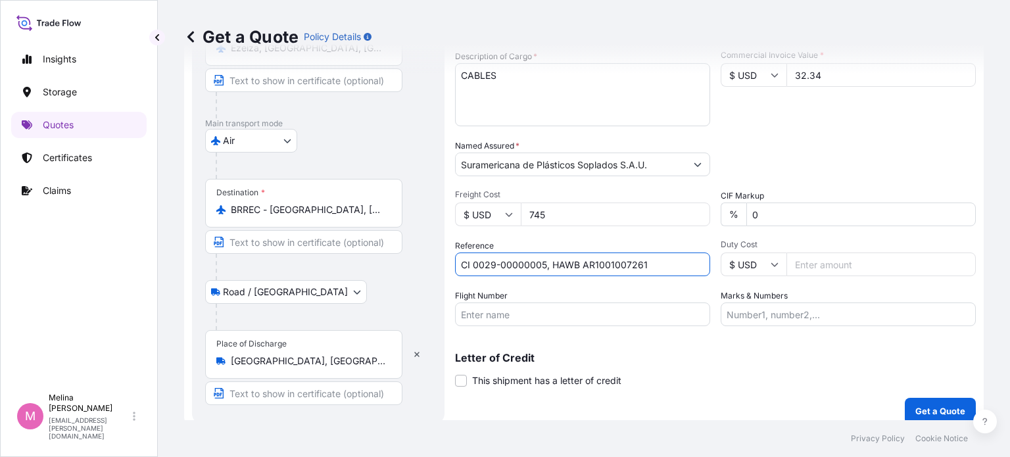
click at [684, 365] on div "Letter of Credit This shipment has a letter of credit Letter of credit * Letter…" at bounding box center [715, 369] width 521 height 35
click at [797, 316] on input "Marks & Numbers" at bounding box center [847, 314] width 255 height 24
paste input ""This clause, commonly required by land carrier, implies that in case of loss, …"
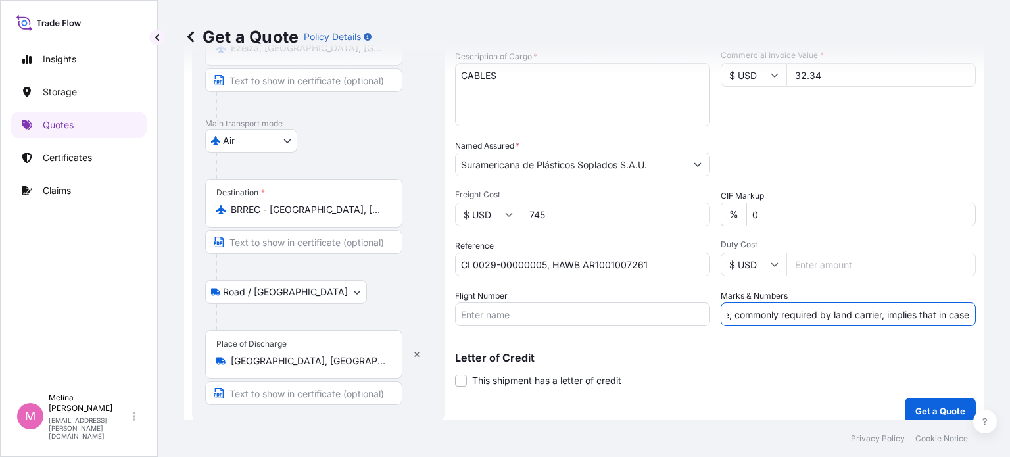
scroll to position [0, 0]
drag, startPoint x: 915, startPoint y: 319, endPoint x: 623, endPoint y: 327, distance: 291.9
click at [623, 327] on div "Coverage Type All risks Covers losses or damages due to any cause, except for t…" at bounding box center [715, 121] width 521 height 605
type input ""This clause, commonly required by land carrier, implies that in case of loss, …"
click at [787, 371] on div "Letter of Credit This shipment has a letter of credit Letter of credit * Letter…" at bounding box center [715, 369] width 521 height 35
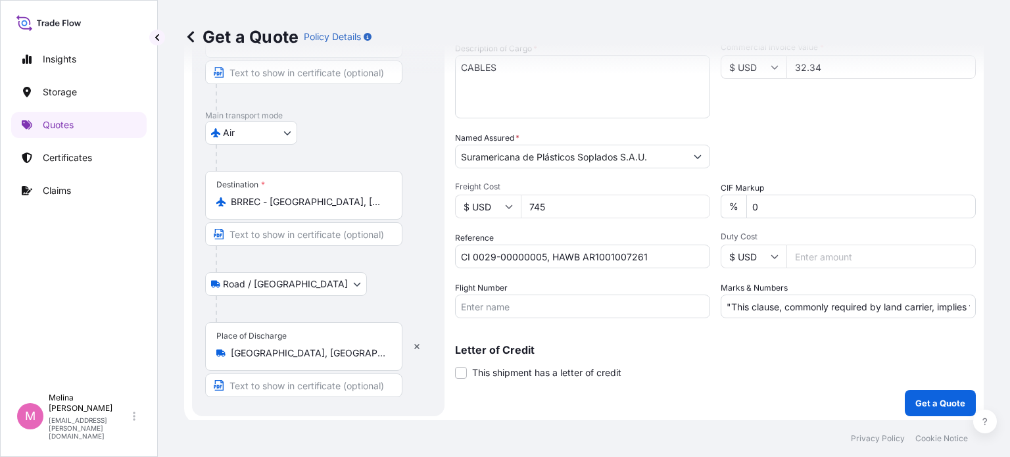
scroll to position [273, 0]
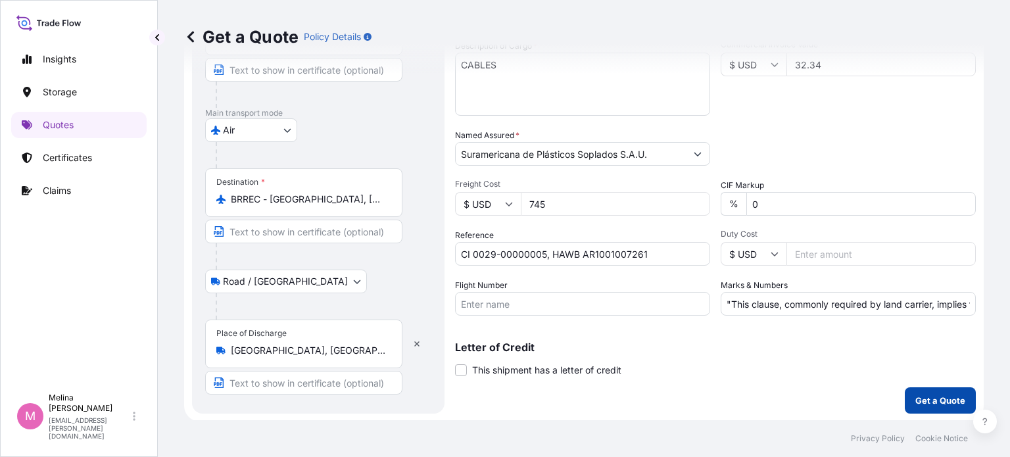
click at [931, 399] on p "Get a Quote" at bounding box center [940, 400] width 50 height 13
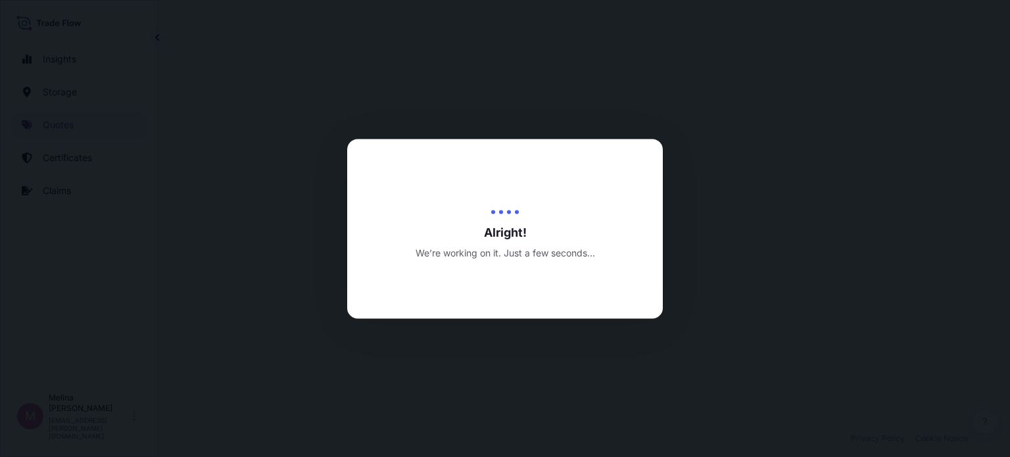
select select "Road / Inland"
select select "Air"
select select "Road / Inland"
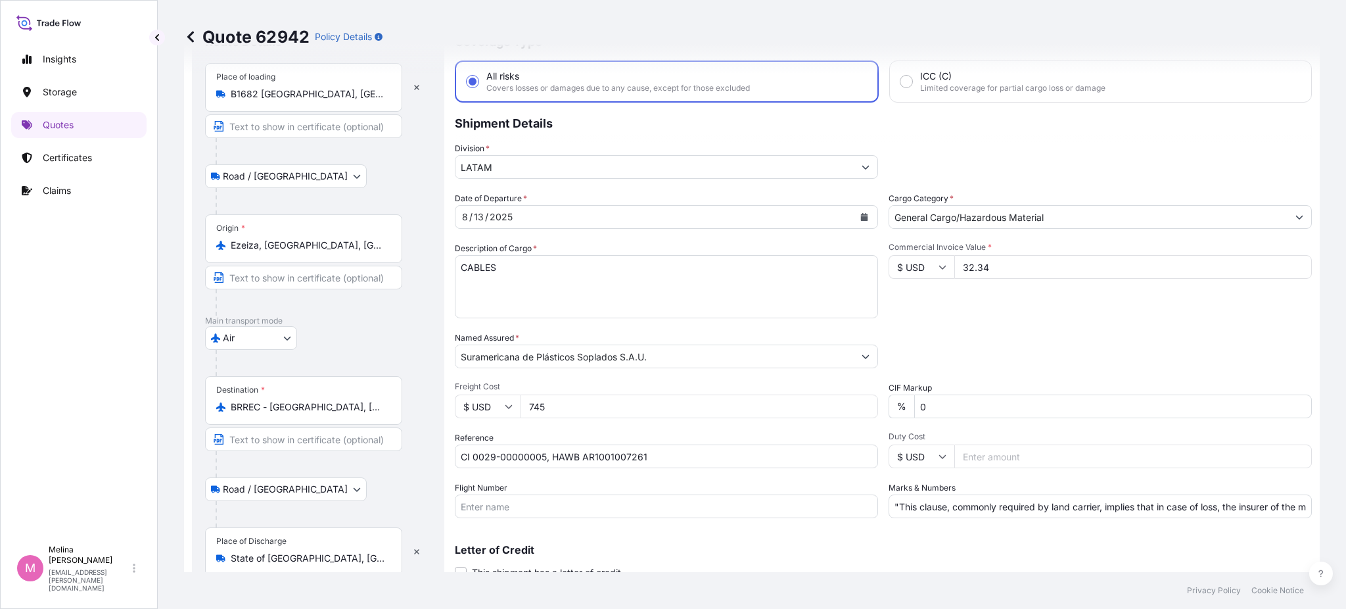
scroll to position [76, 0]
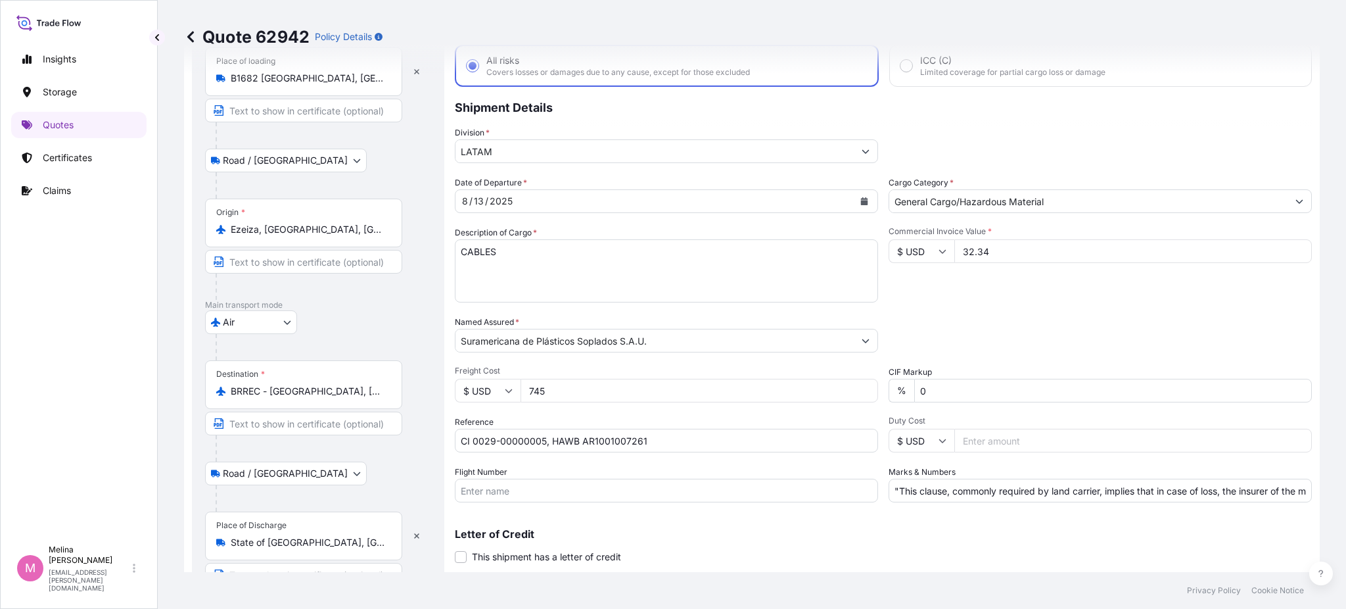
click at [1009, 313] on div "Date of Departure * 8 / 13 / 2025 Cargo Category * General Cargo/Hazardous Mate…" at bounding box center [883, 339] width 857 height 326
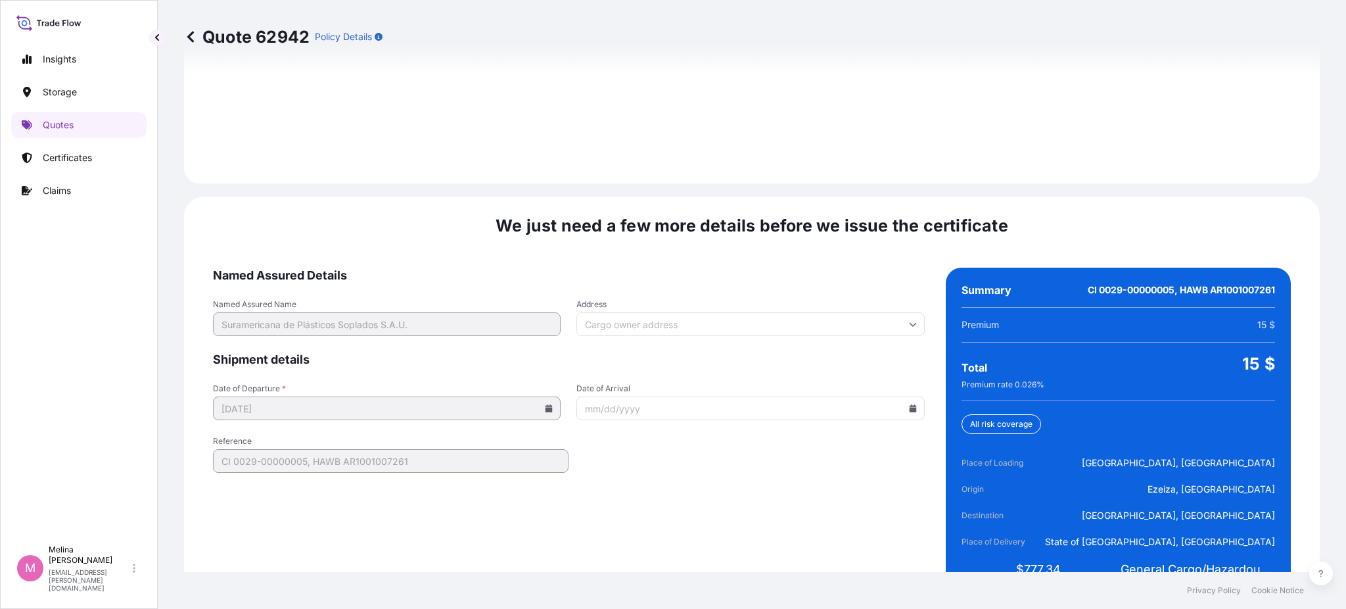
scroll to position [1986, 0]
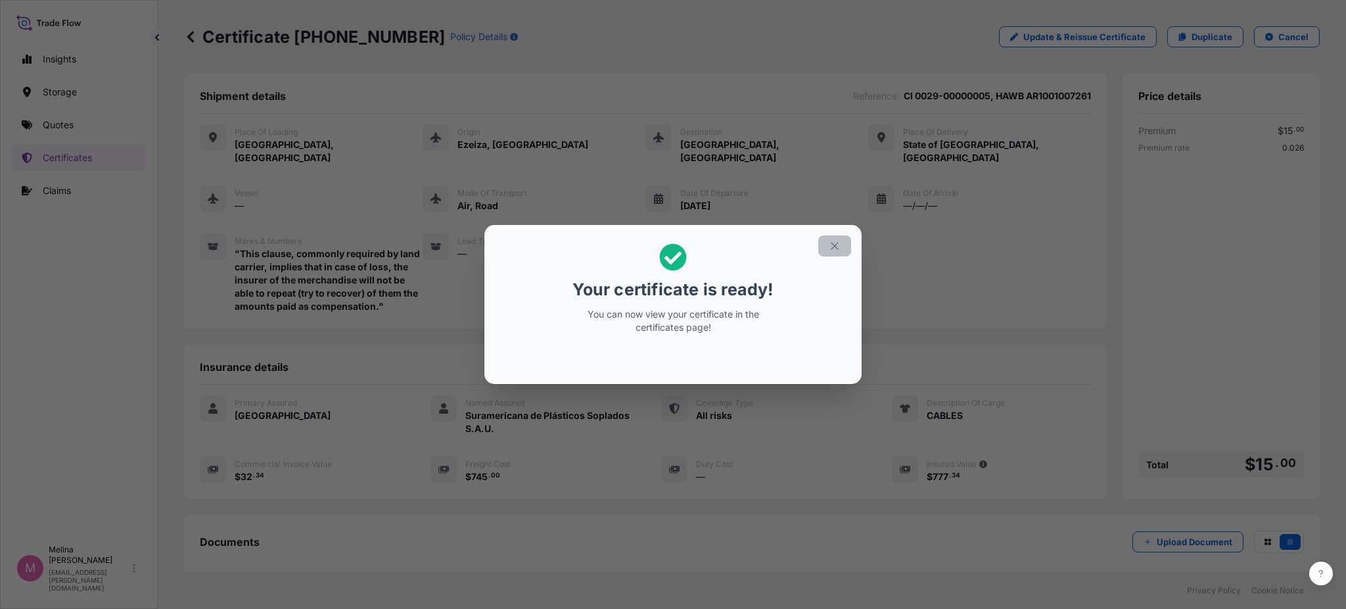
click at [836, 250] on icon "button" at bounding box center [835, 246] width 12 height 12
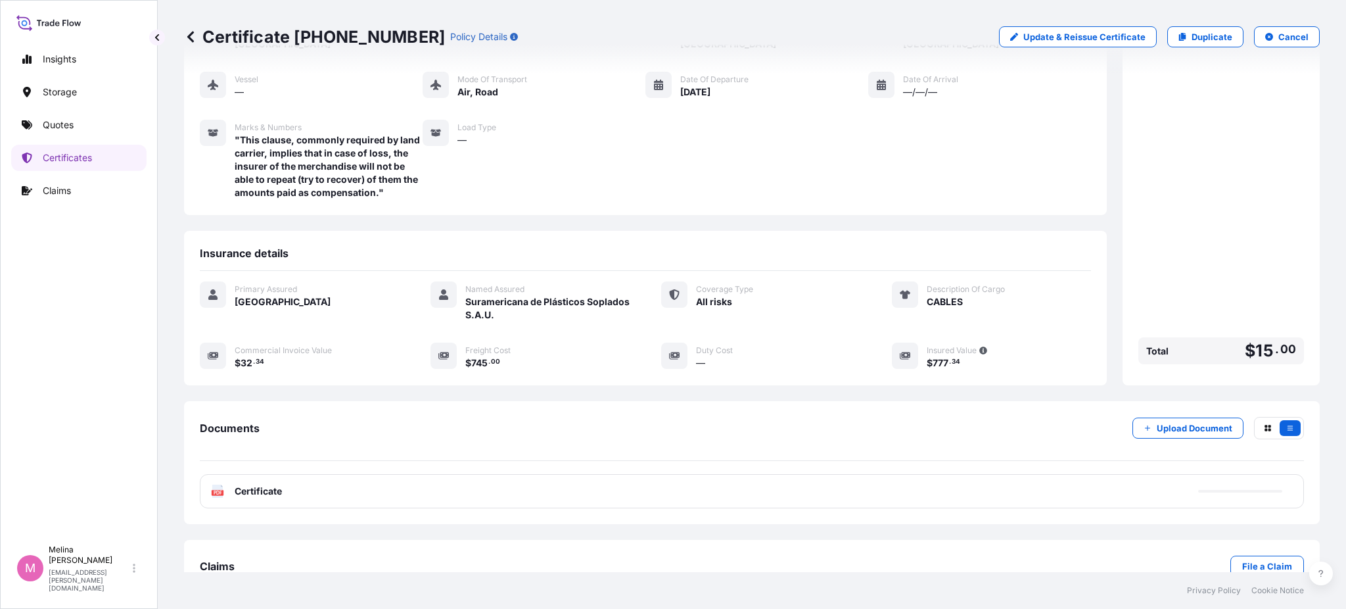
scroll to position [130, 0]
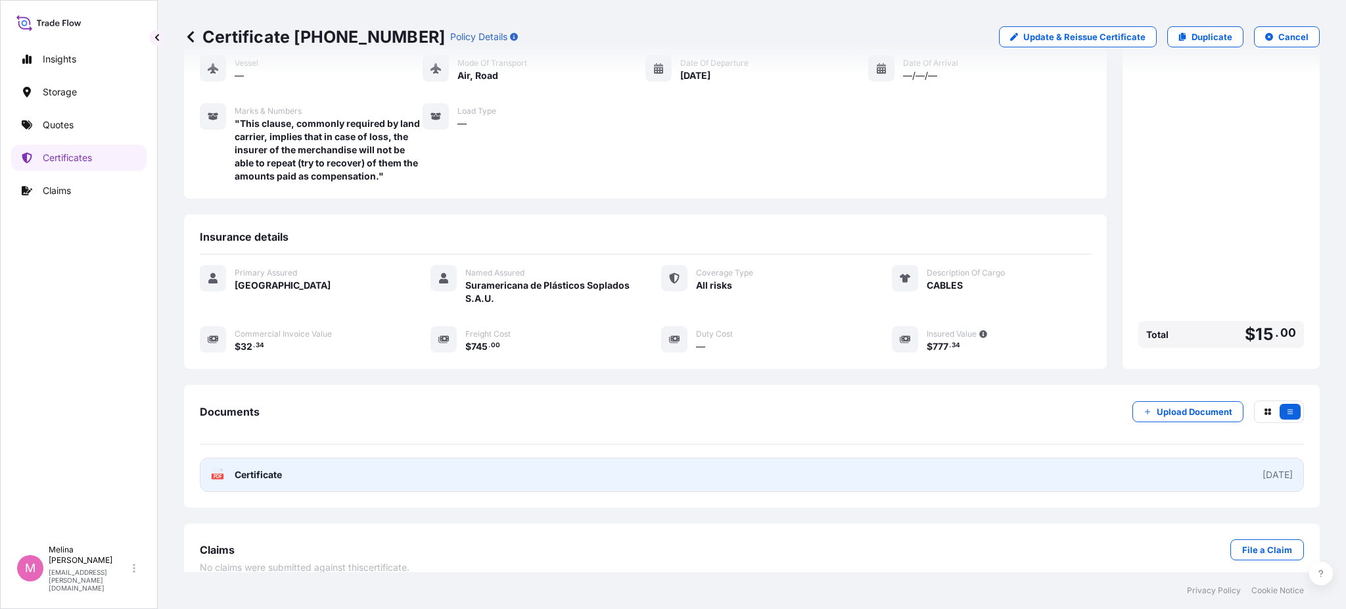
click at [694, 456] on link "PDF Certificate 2025-08-13" at bounding box center [752, 474] width 1104 height 34
